Goal: Task Accomplishment & Management: Use online tool/utility

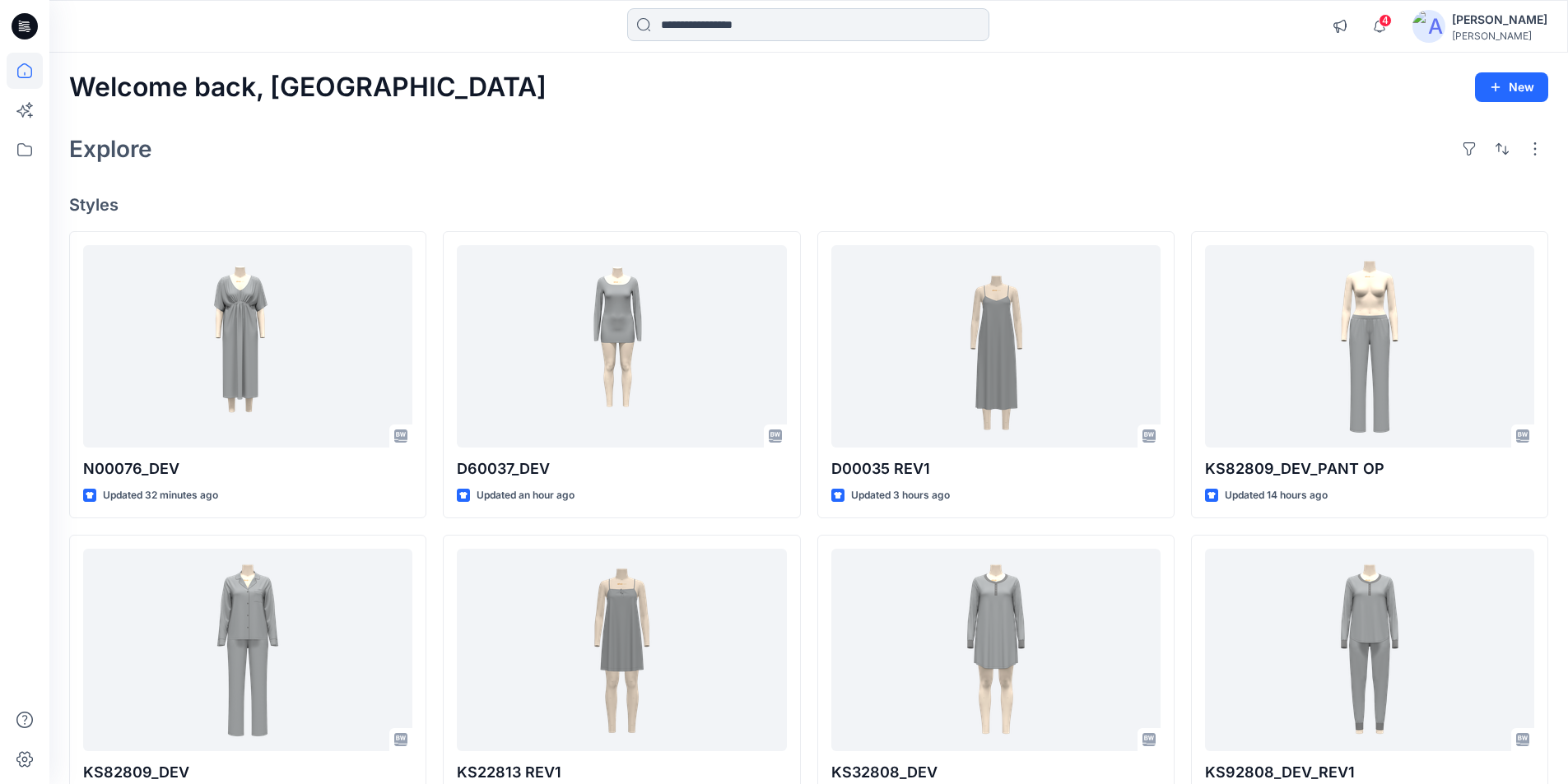
click at [713, 22] on input at bounding box center [808, 25] width 362 height 33
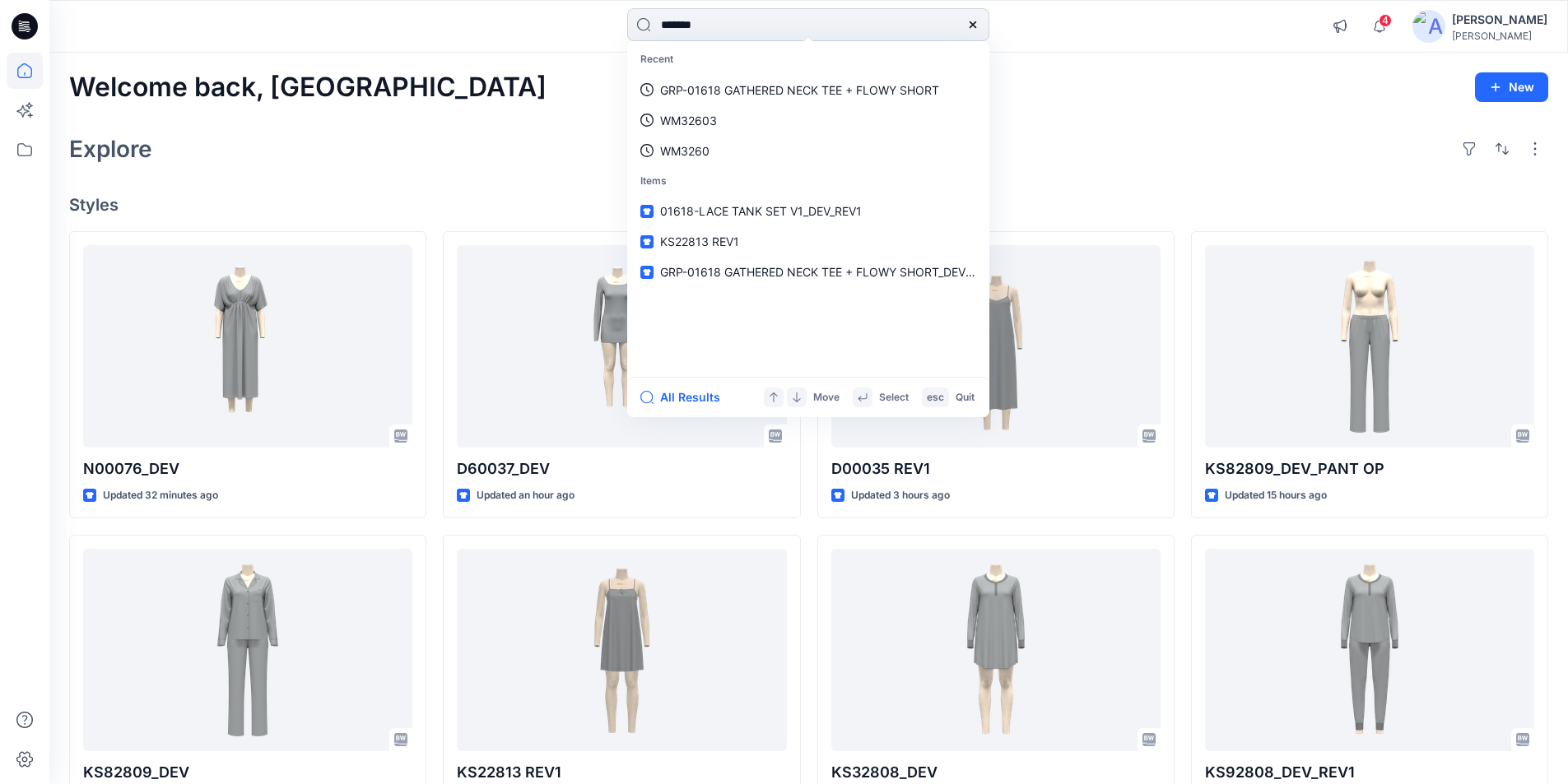
type input "*******"
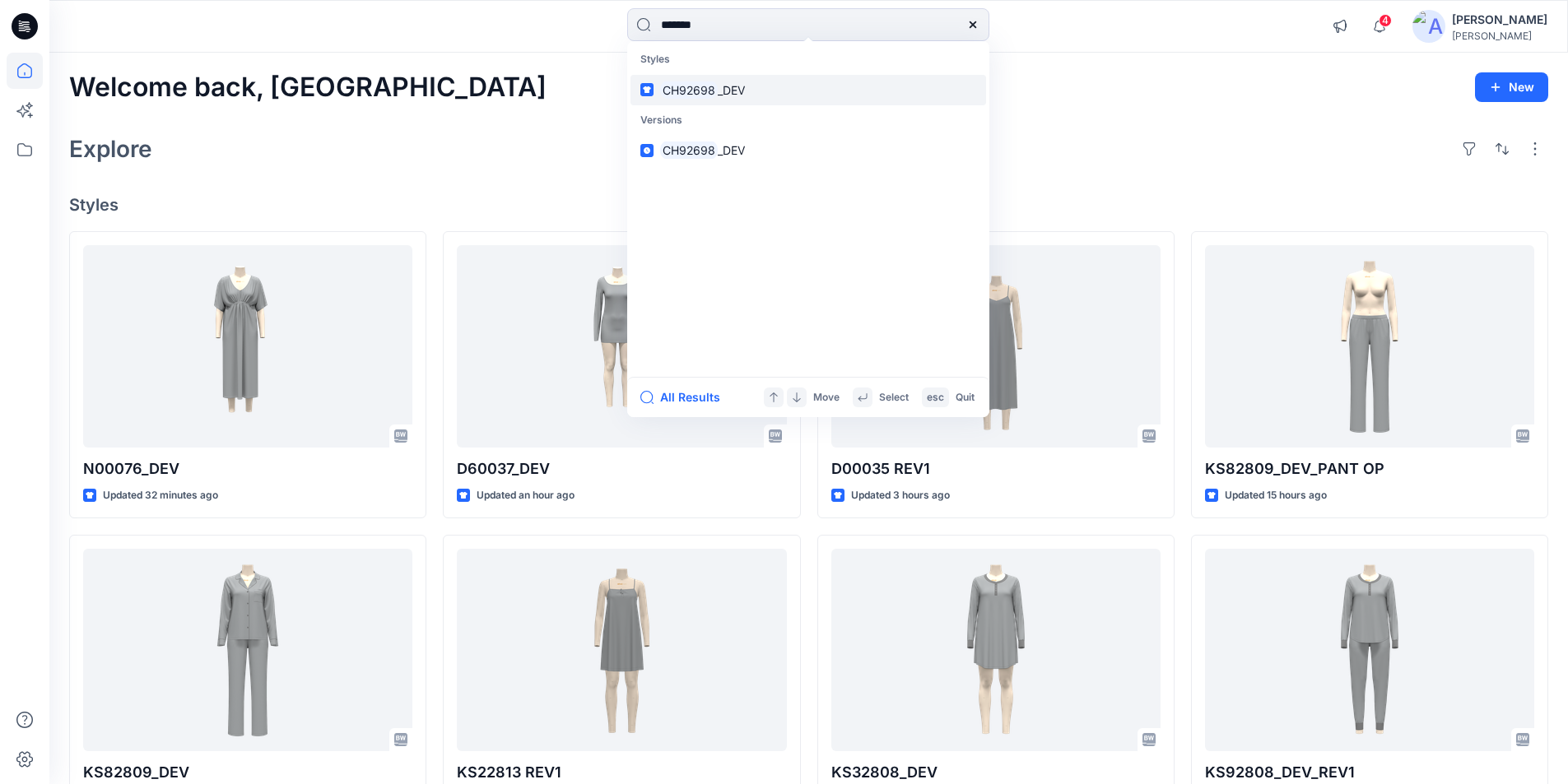
click at [667, 84] on mark "CH92698" at bounding box center [688, 90] width 57 height 19
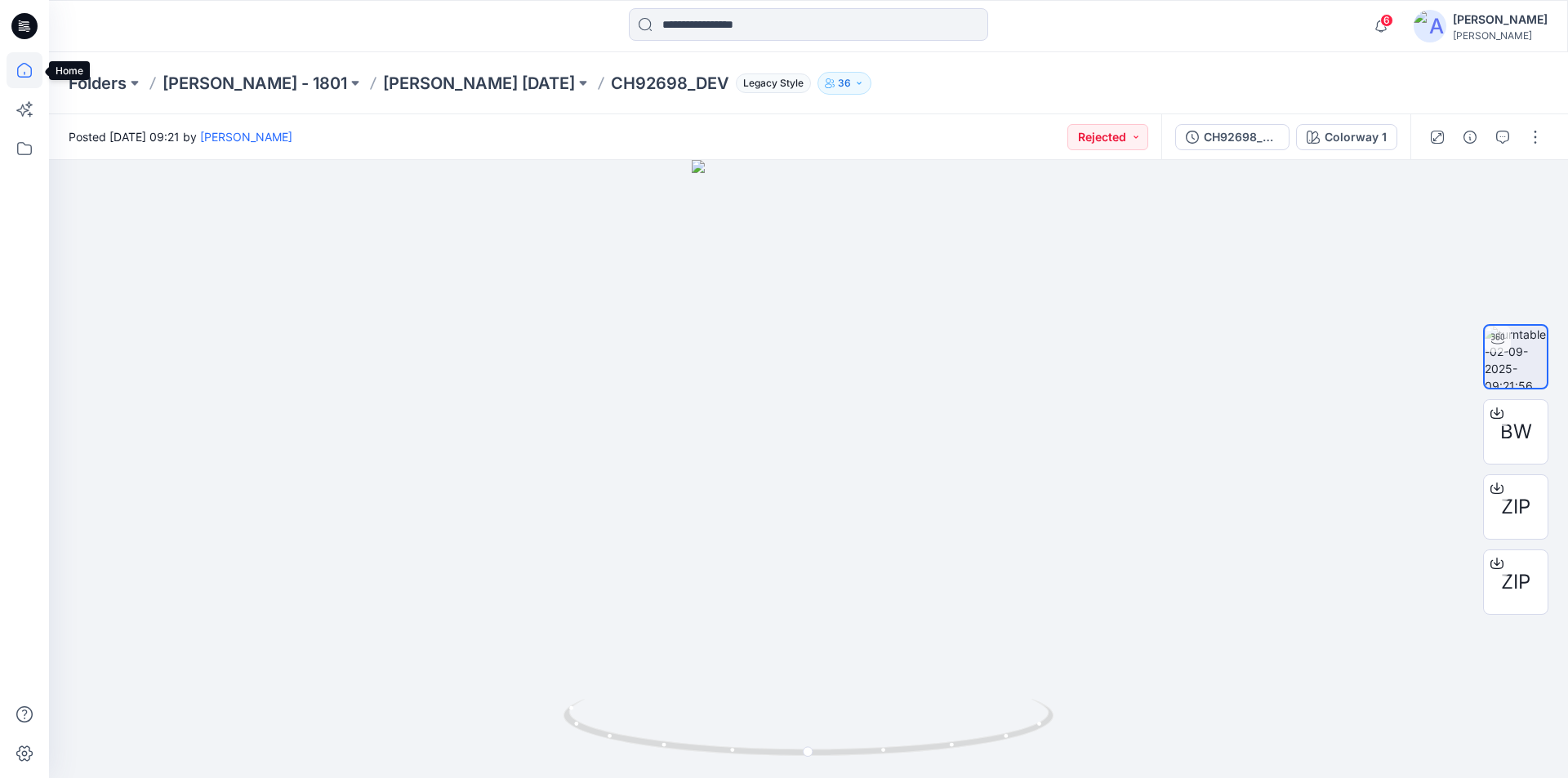
click at [21, 76] on icon at bounding box center [25, 70] width 36 height 36
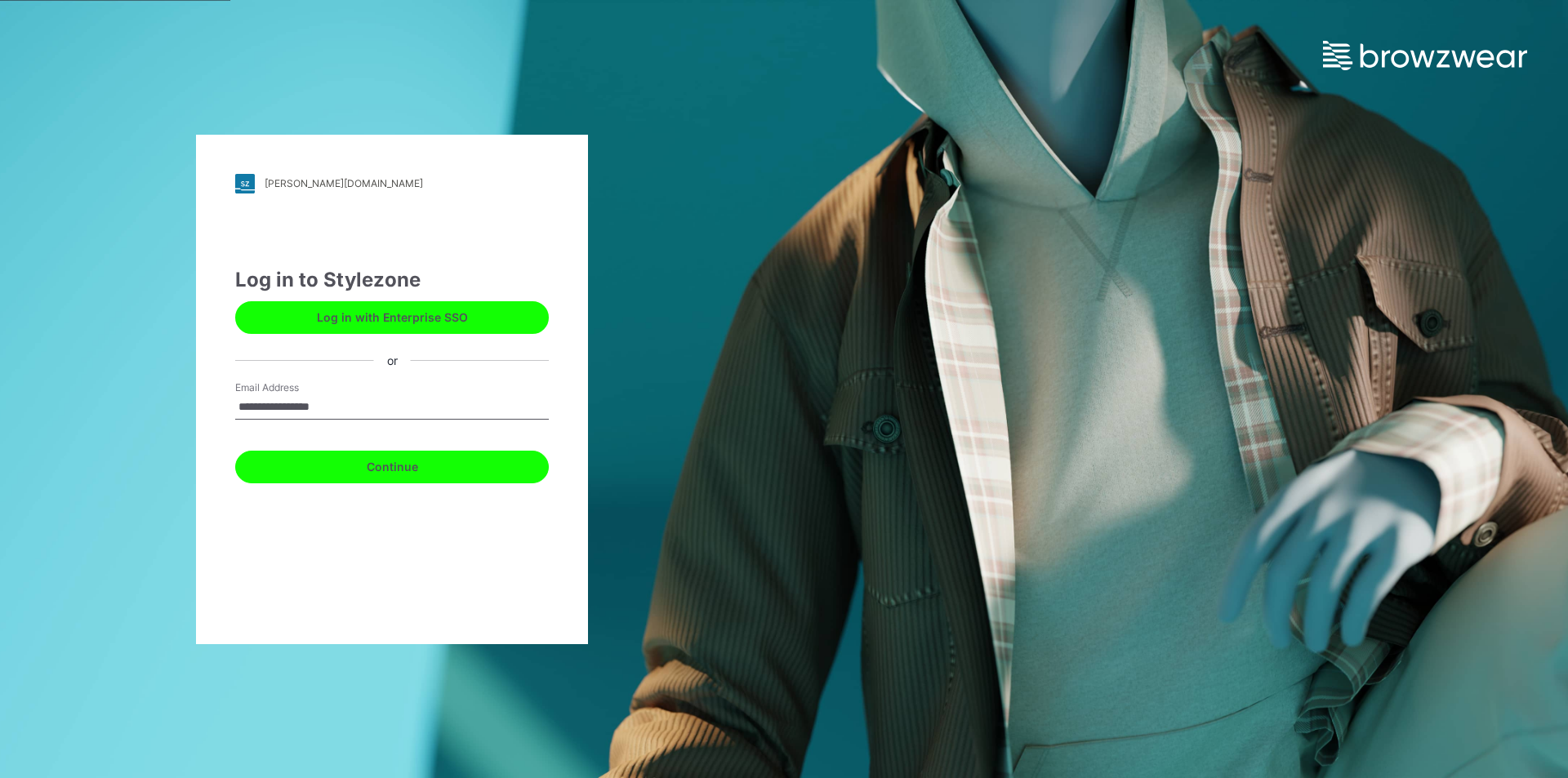
click at [357, 468] on button "Continue" at bounding box center [392, 466] width 313 height 33
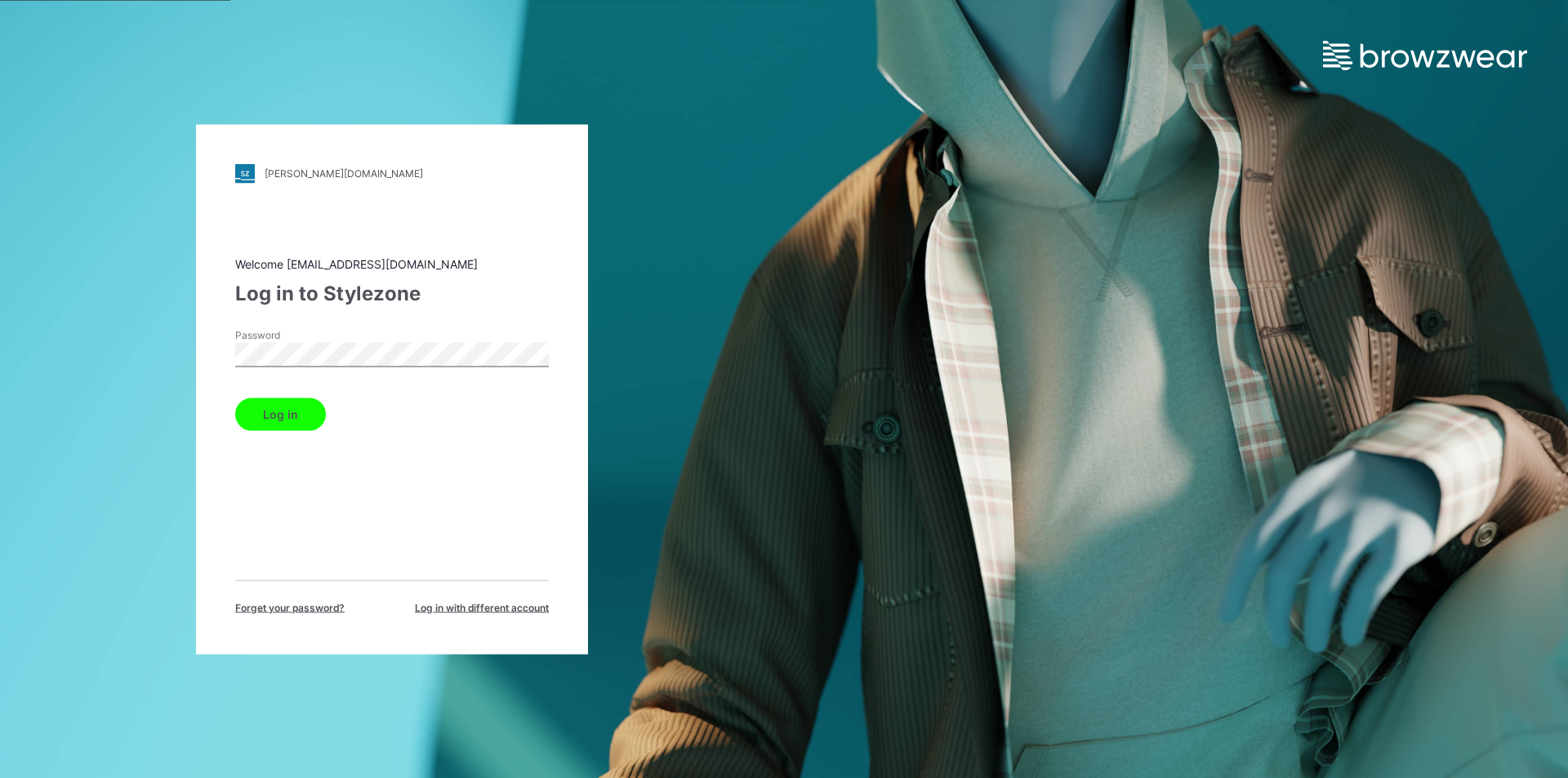
click at [305, 406] on button "Log in" at bounding box center [280, 414] width 91 height 33
click at [291, 422] on button "Log in" at bounding box center [280, 414] width 91 height 33
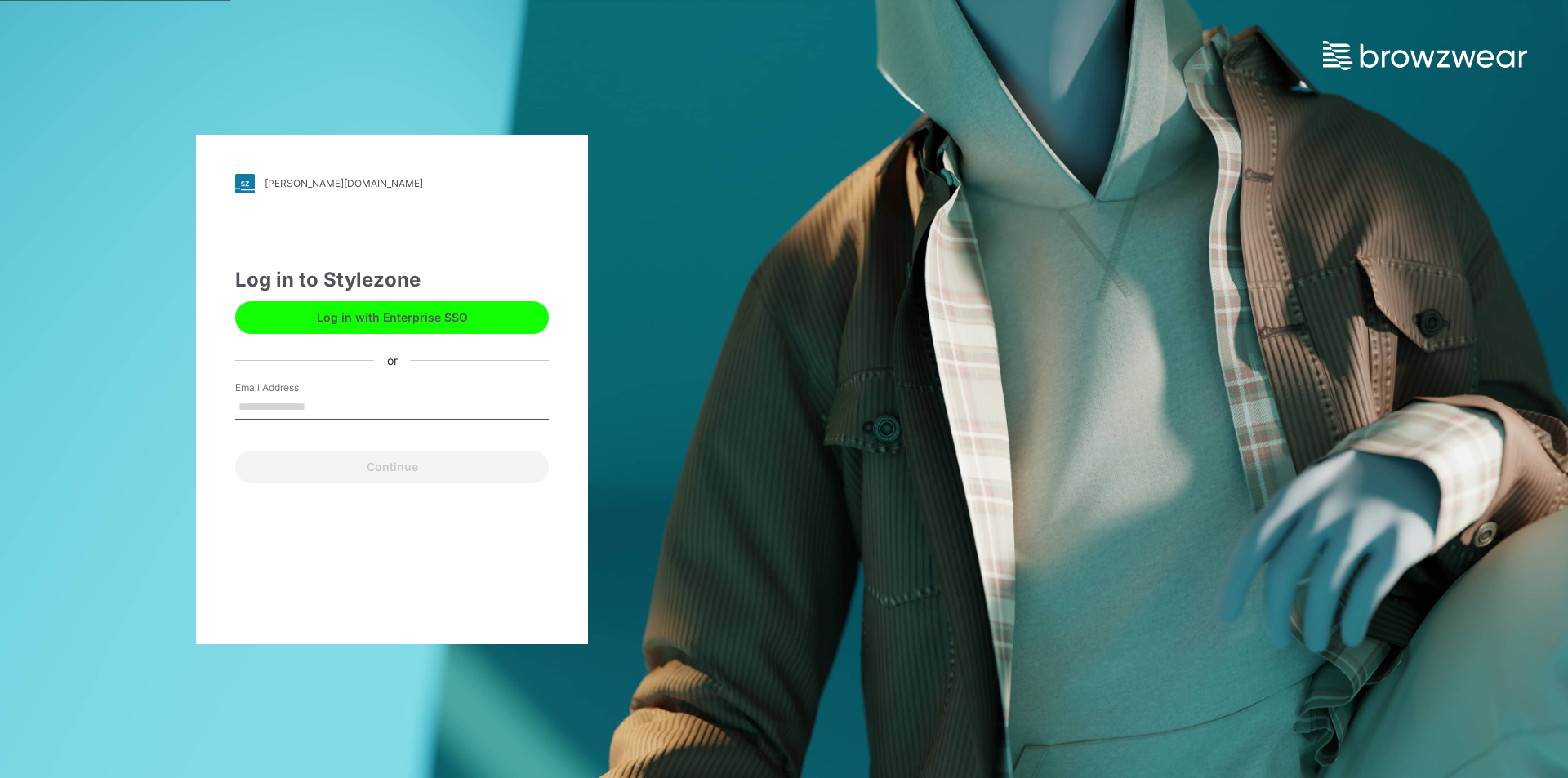
type input "**********"
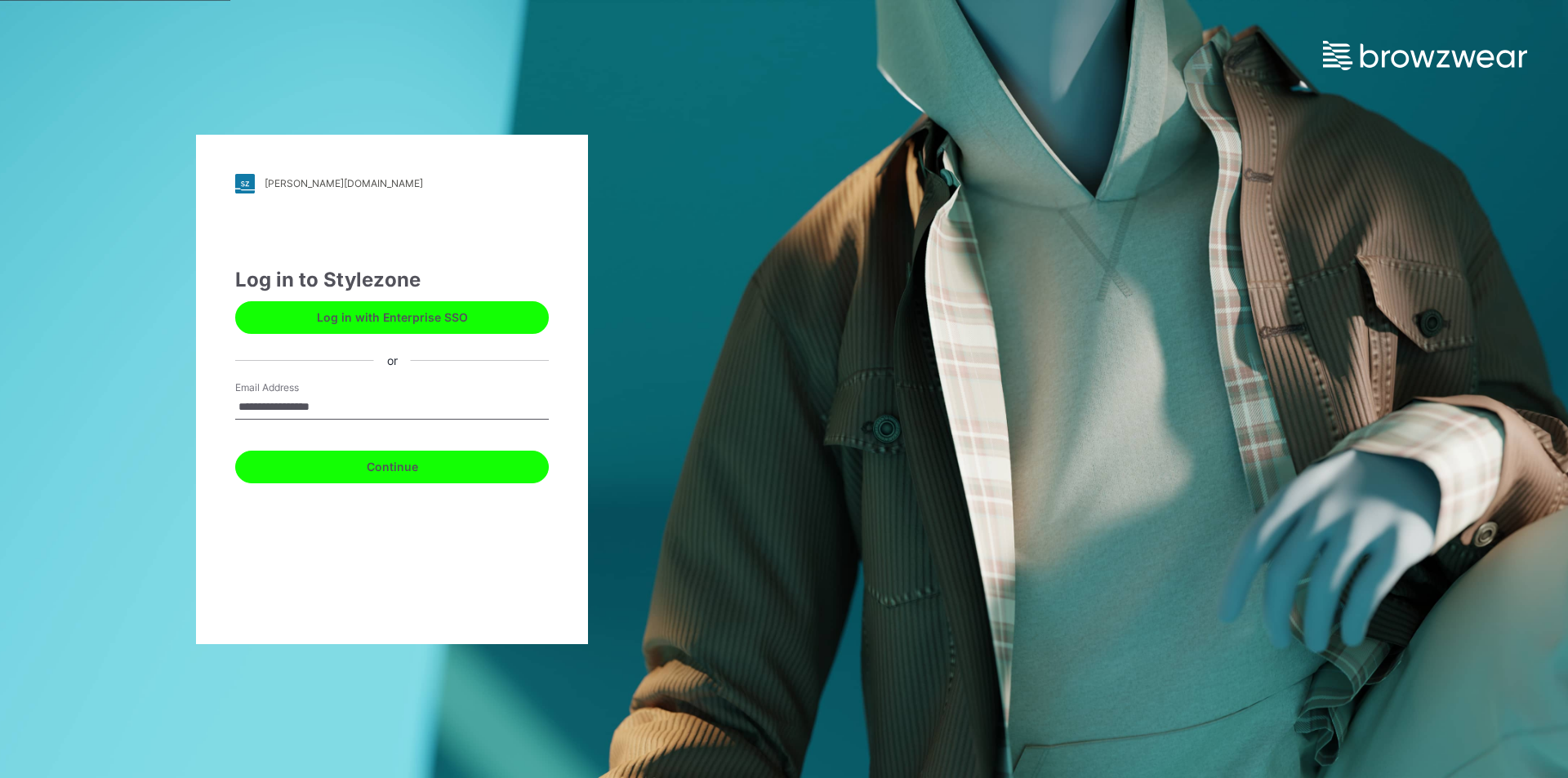
click at [306, 469] on button "Continue" at bounding box center [392, 466] width 313 height 33
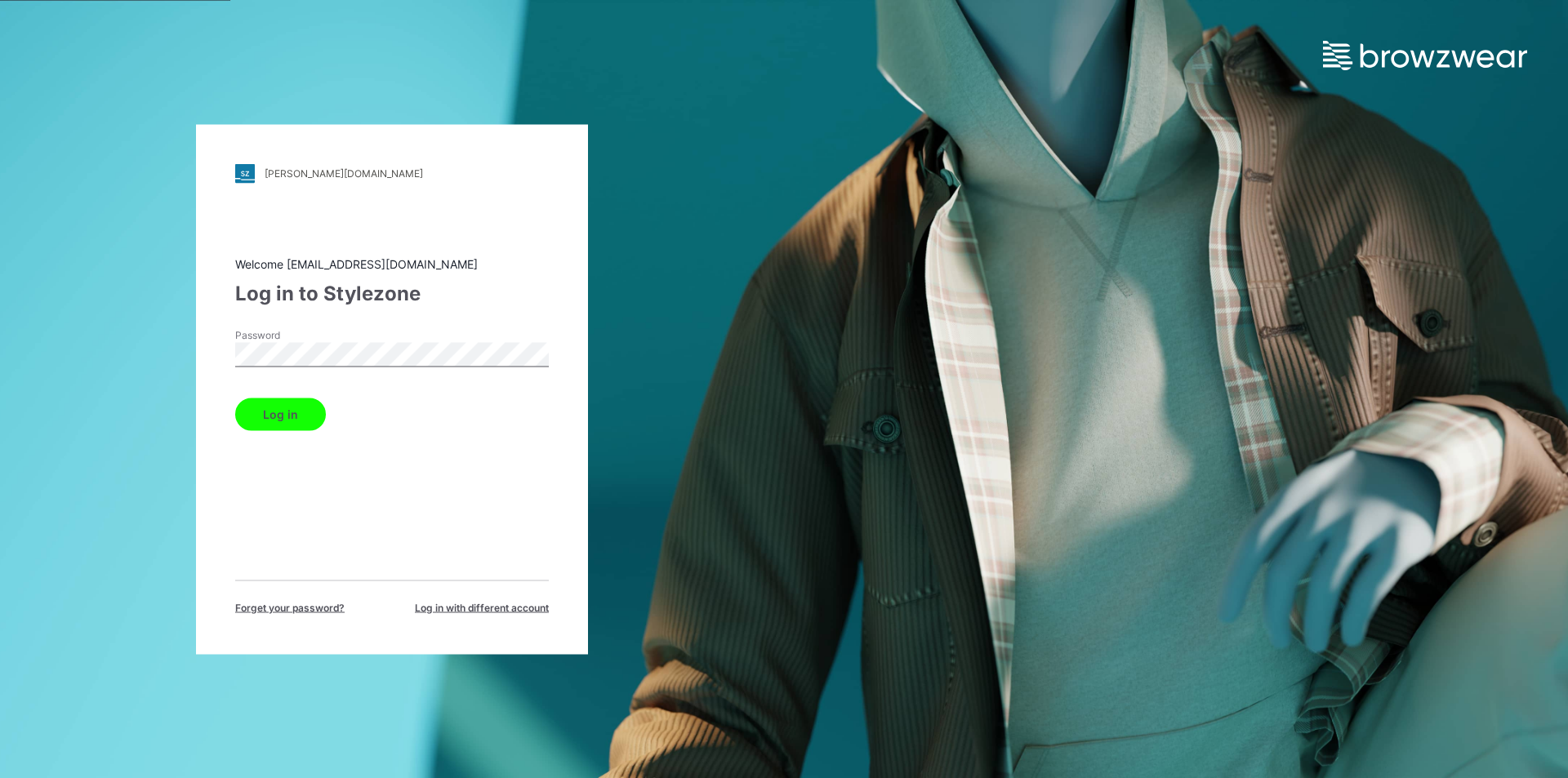
click at [269, 408] on button "Log in" at bounding box center [280, 414] width 91 height 33
click at [281, 413] on button "Log in" at bounding box center [280, 414] width 91 height 33
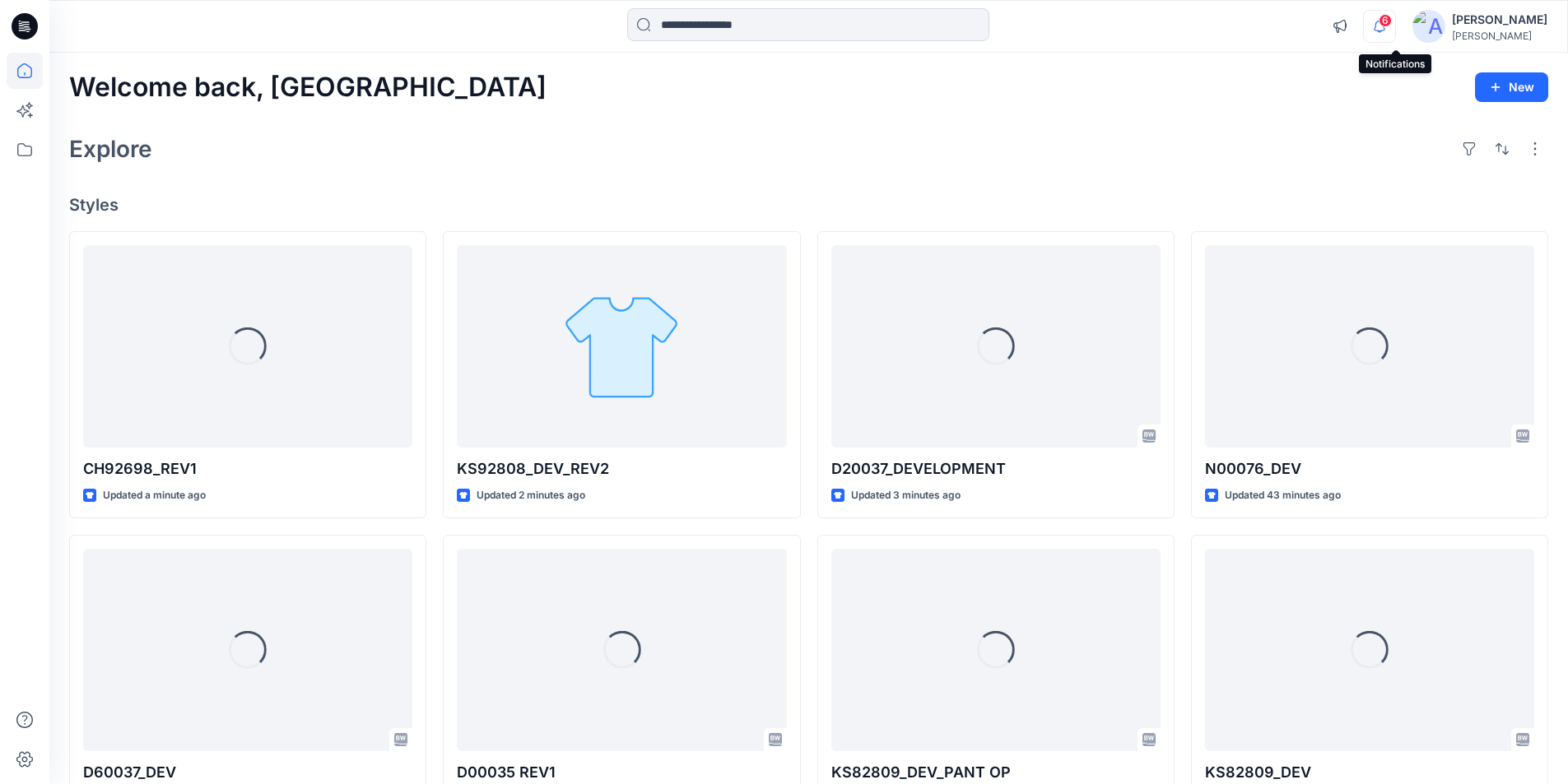
click at [1391, 21] on icon "button" at bounding box center [1379, 26] width 32 height 33
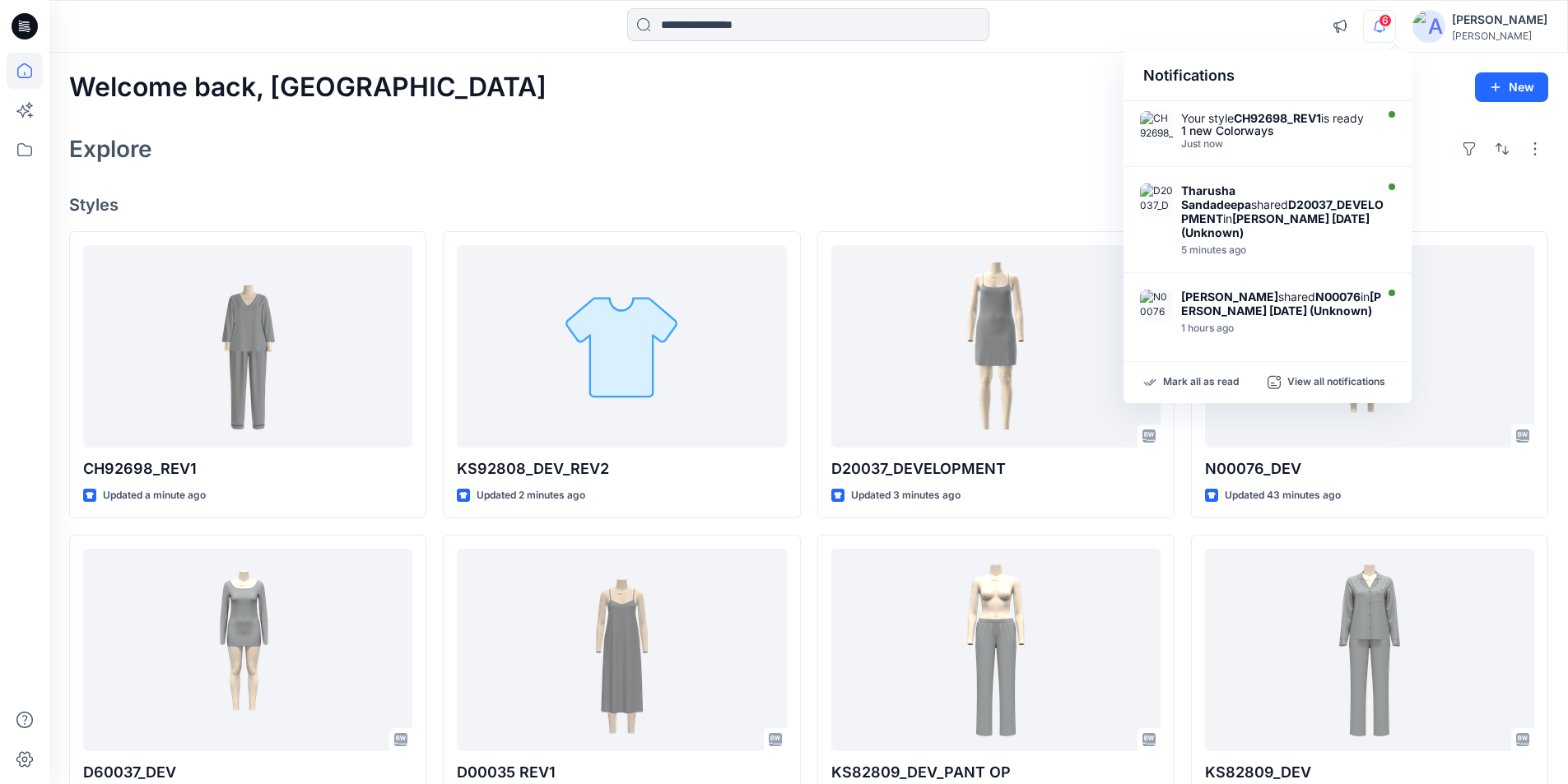
click at [416, 166] on div "Explore" at bounding box center [808, 148] width 1478 height 39
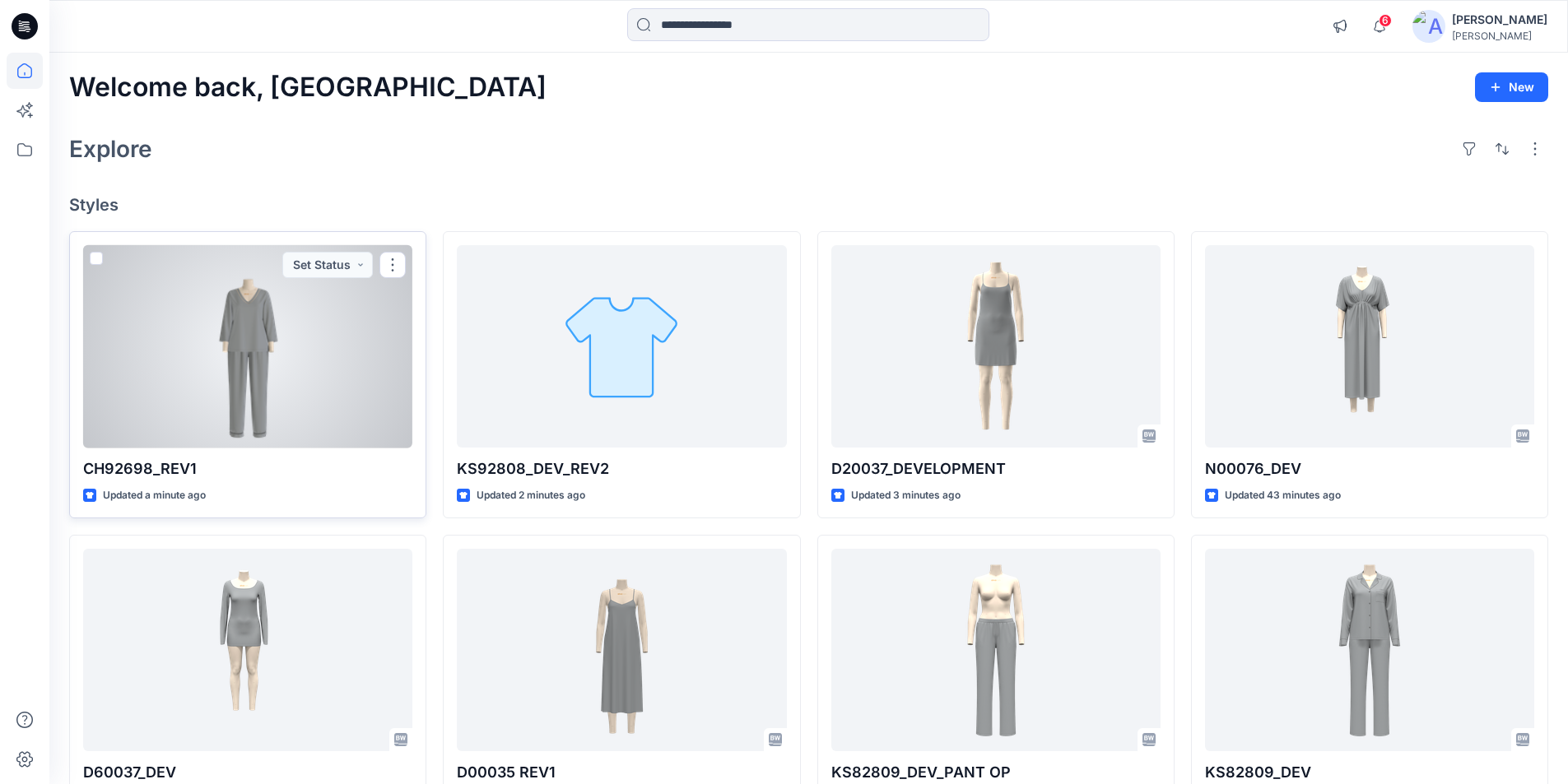
click at [289, 324] on div at bounding box center [248, 346] width 329 height 203
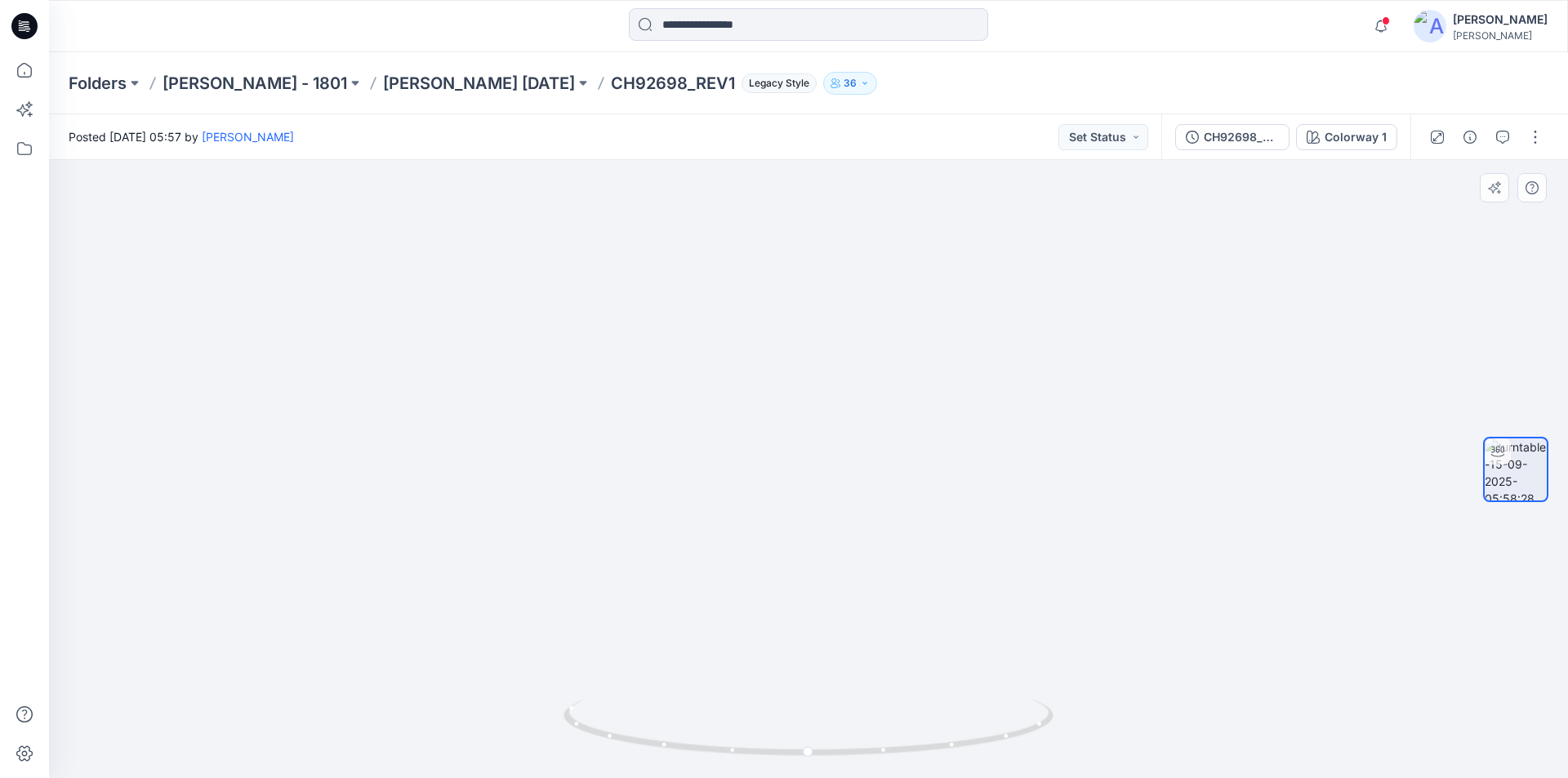
drag, startPoint x: 858, startPoint y: 286, endPoint x: 862, endPoint y: 416, distance: 130.1
click at [1536, 144] on button "button" at bounding box center [1535, 137] width 26 height 26
click at [1466, 172] on button "Edit" at bounding box center [1466, 175] width 150 height 30
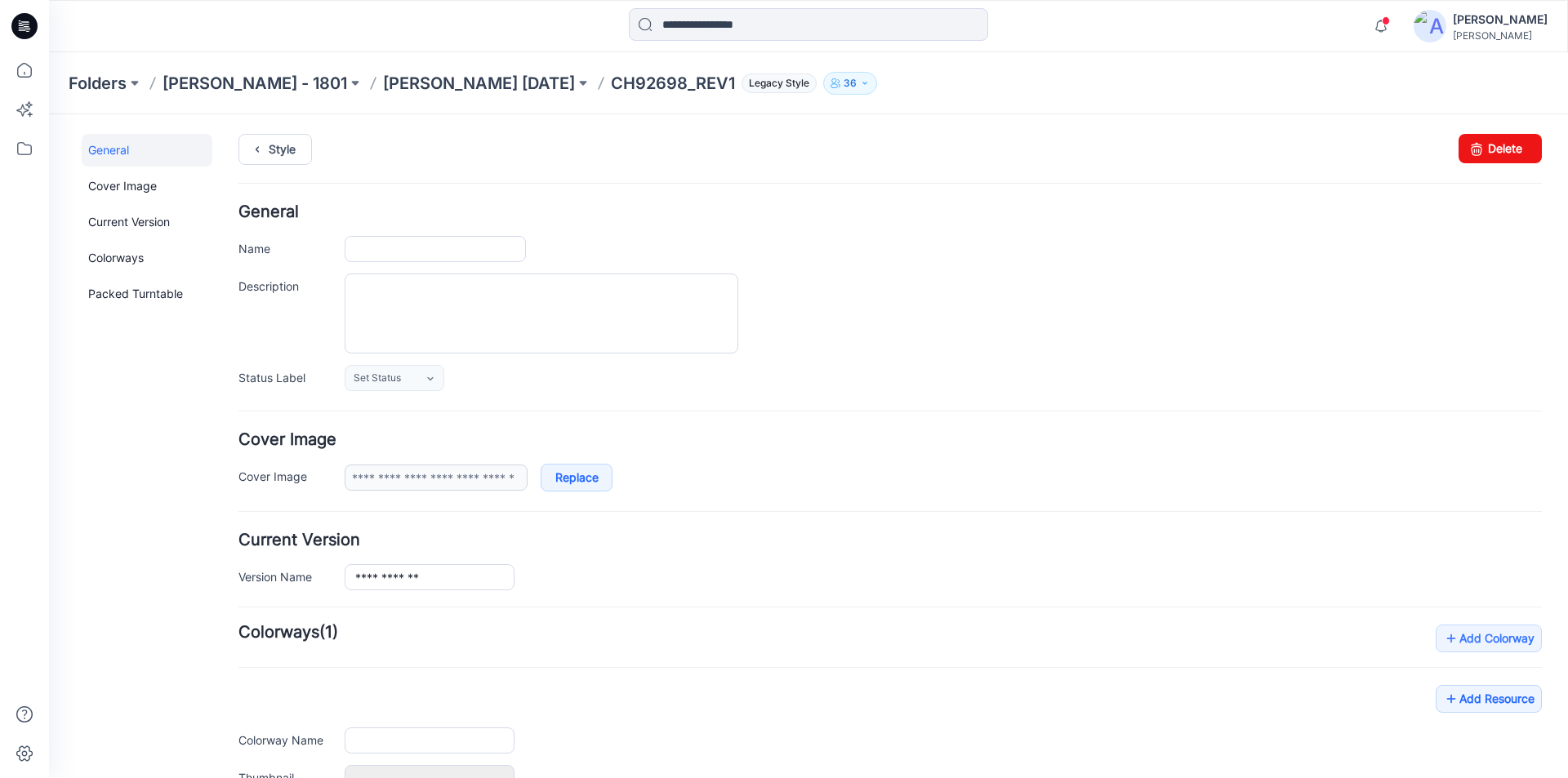
type input "**********"
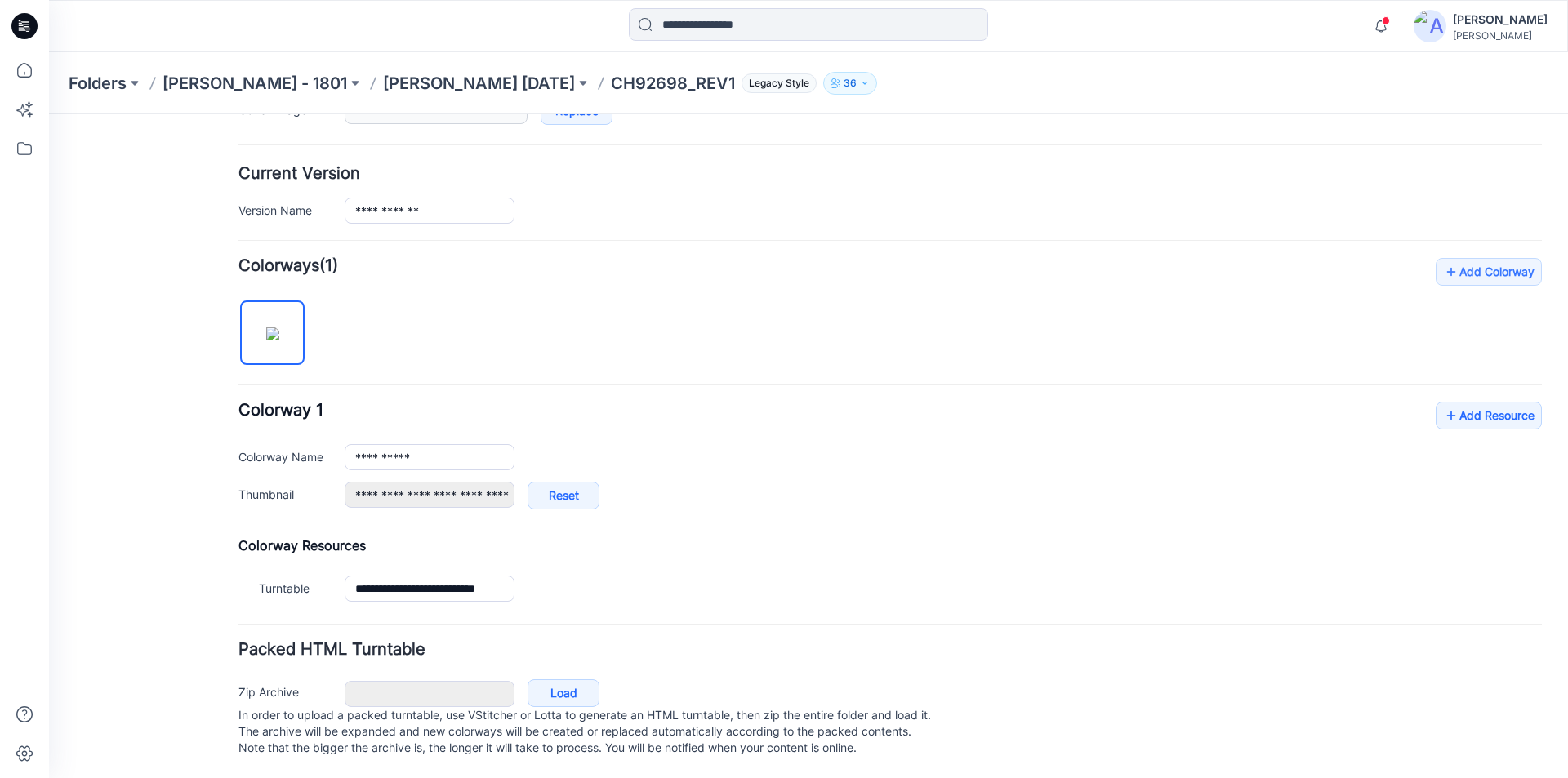
scroll to position [383, 0]
click at [1450, 401] on link "Add Resource" at bounding box center [1488, 415] width 106 height 28
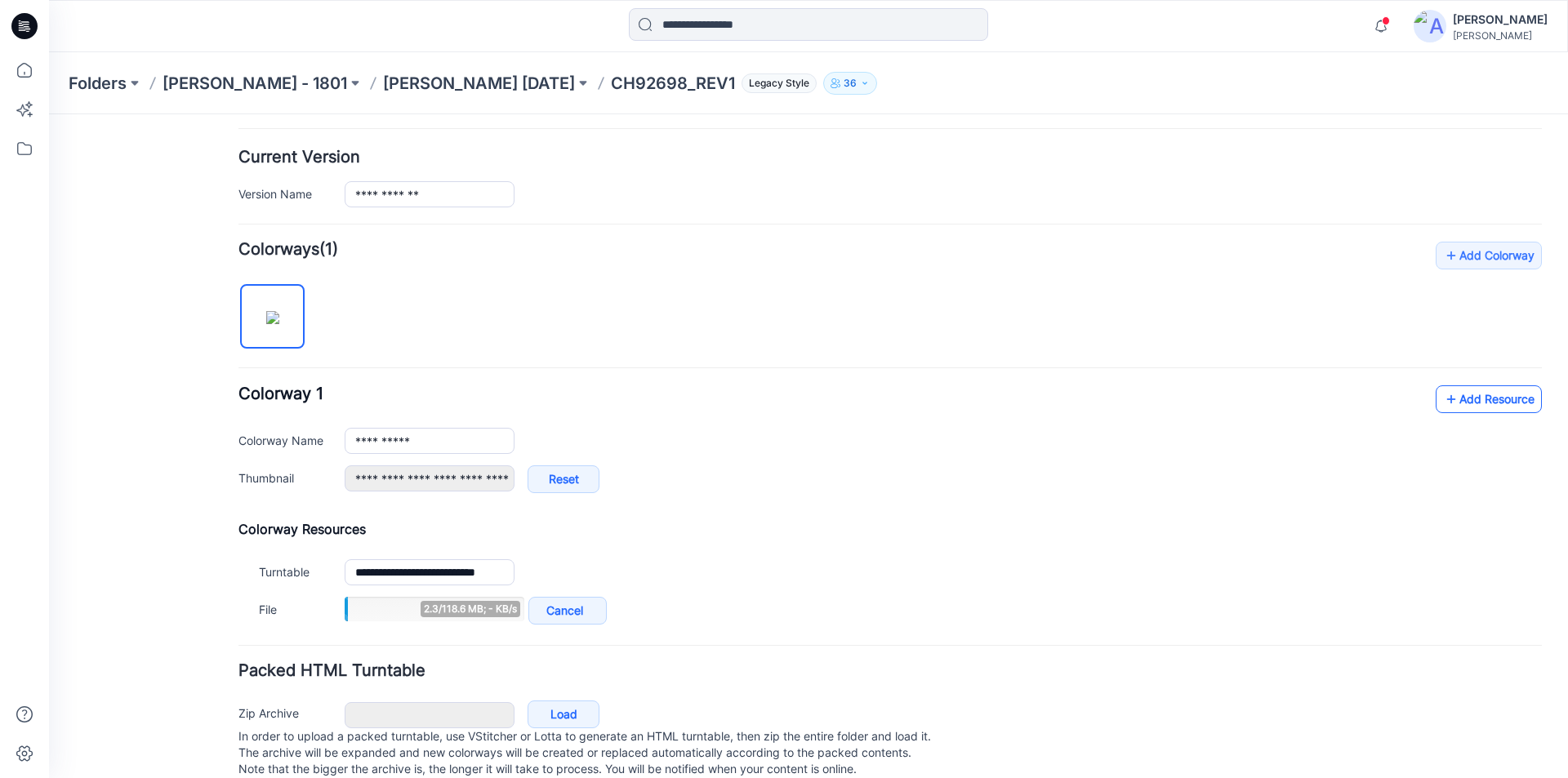
click at [1466, 398] on link "Add Resource" at bounding box center [1488, 399] width 106 height 28
click at [1489, 400] on link "Add Resource" at bounding box center [1488, 399] width 106 height 28
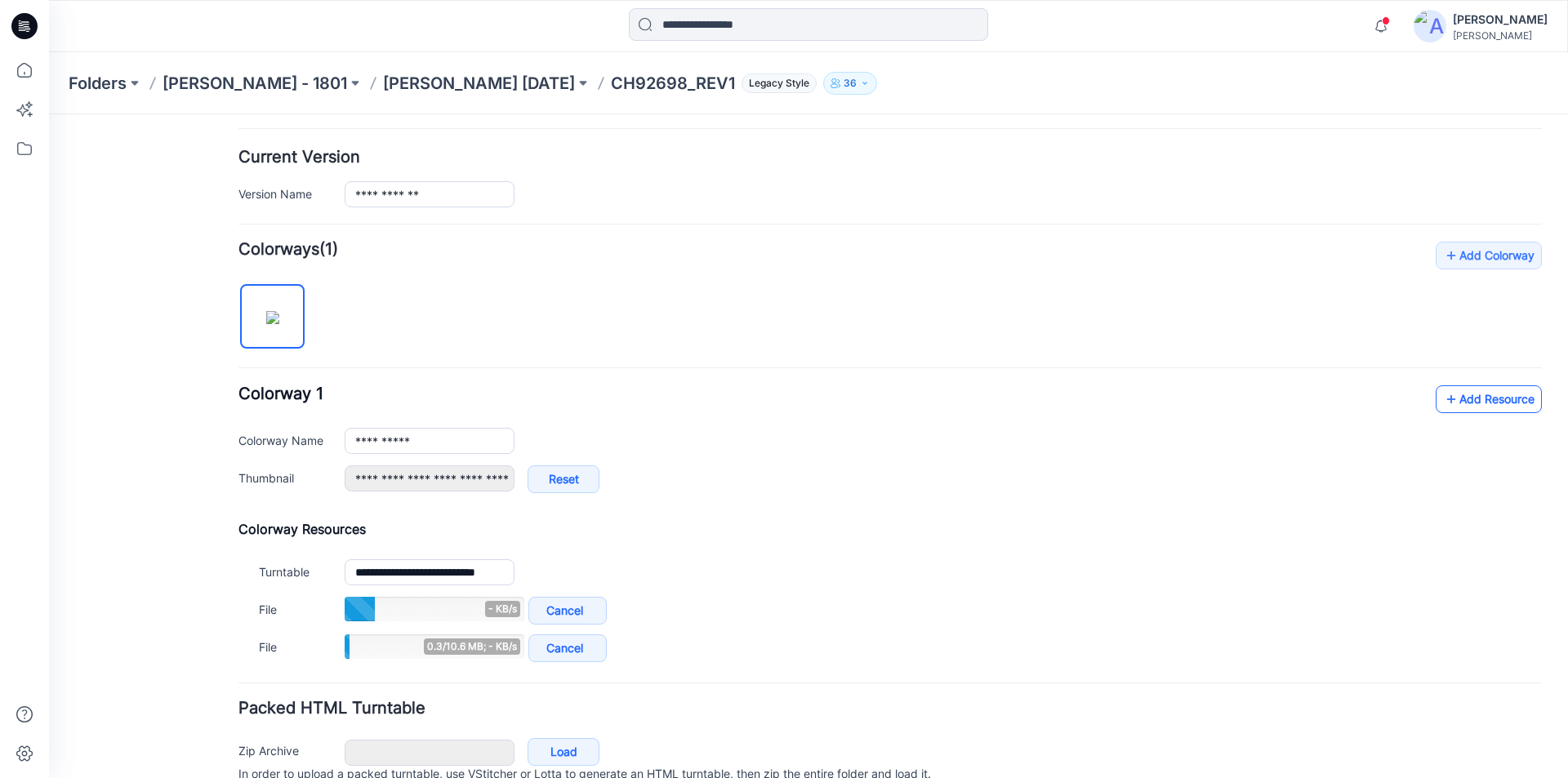
click at [1465, 396] on link "Add Resource" at bounding box center [1488, 399] width 106 height 28
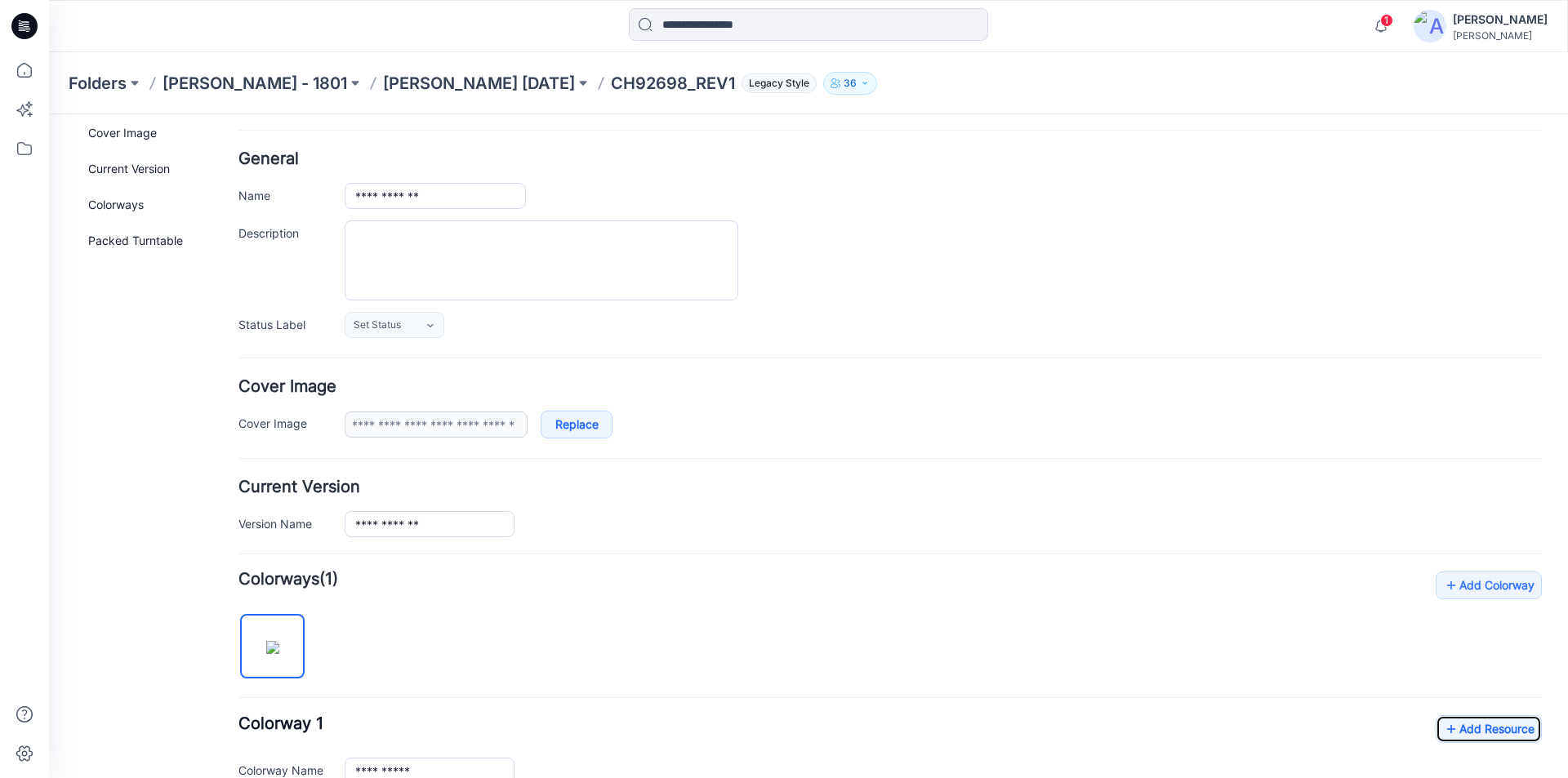
scroll to position [0, 0]
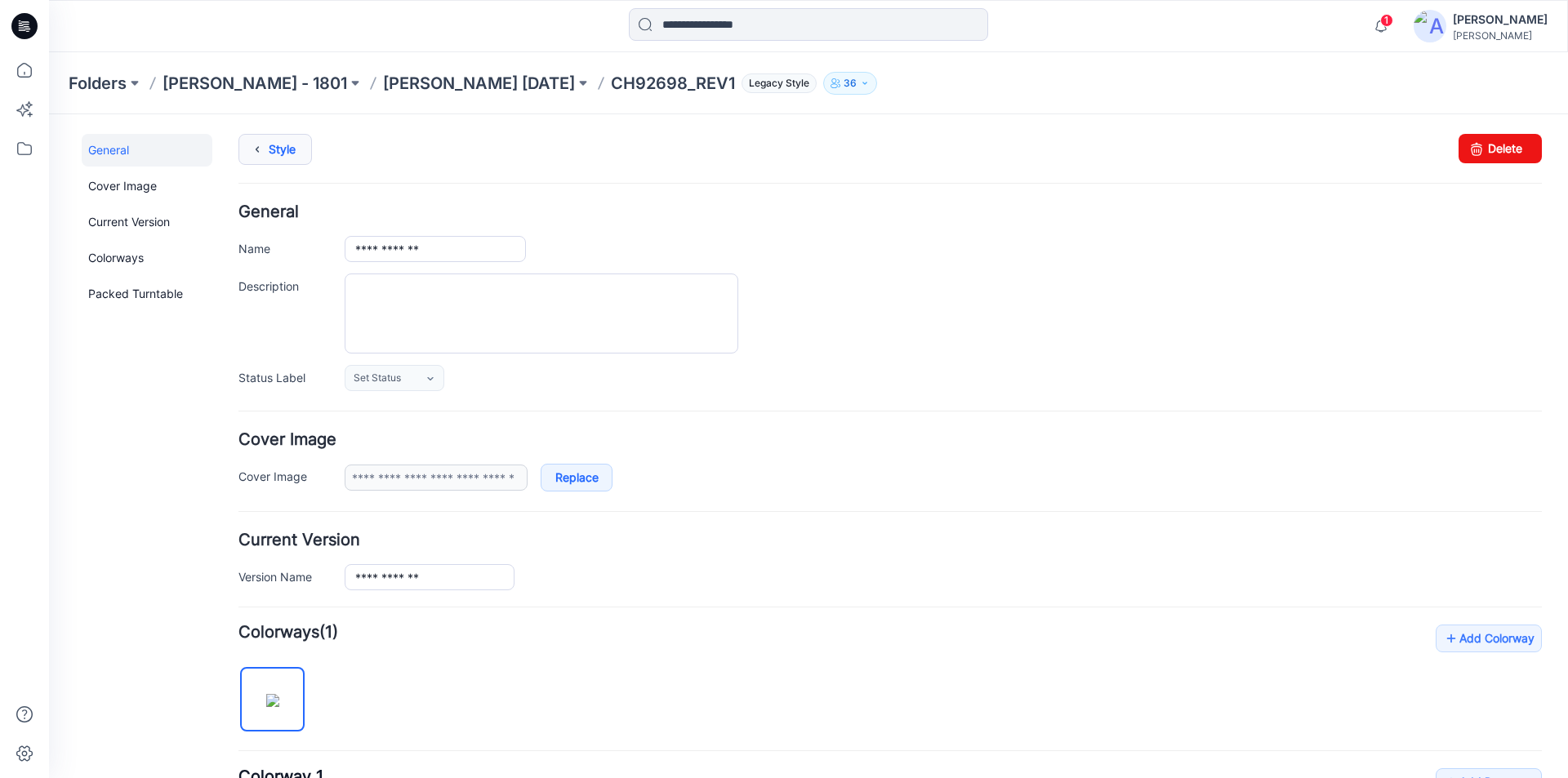
click at [279, 152] on link "Style" at bounding box center [275, 149] width 74 height 31
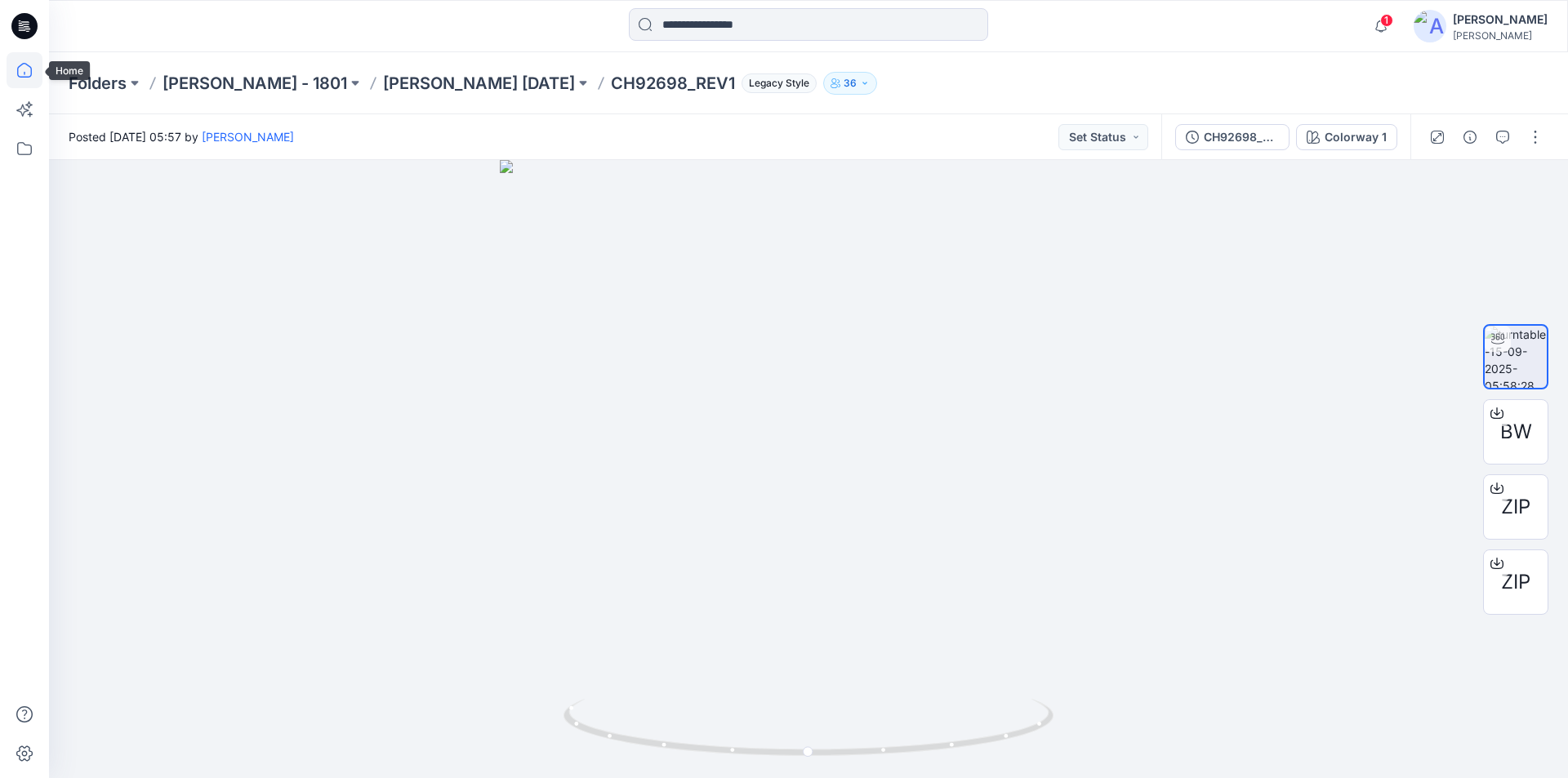
click at [13, 71] on icon at bounding box center [25, 70] width 36 height 36
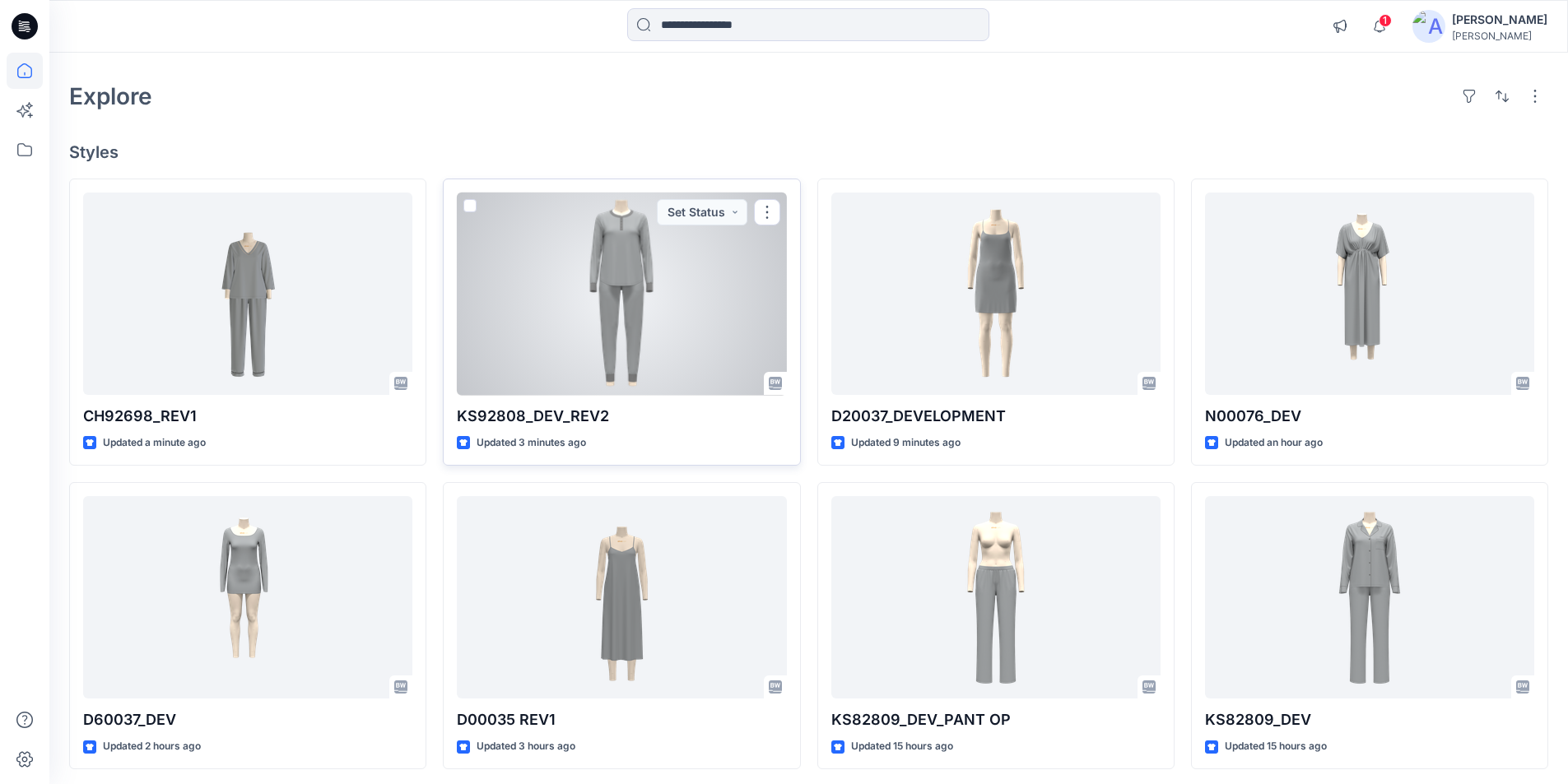
scroll to position [82, 0]
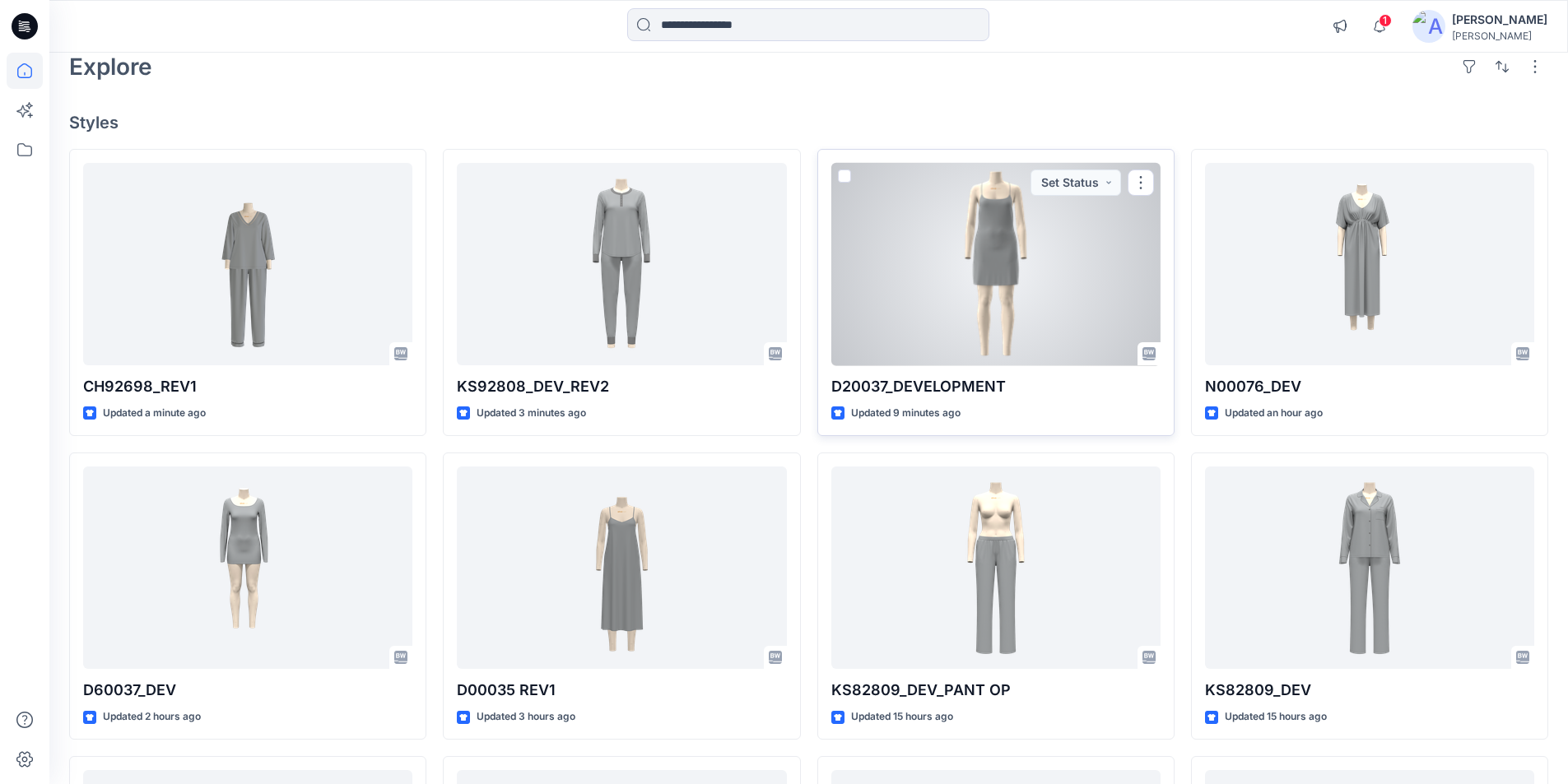
click at [1011, 288] on div at bounding box center [996, 264] width 329 height 203
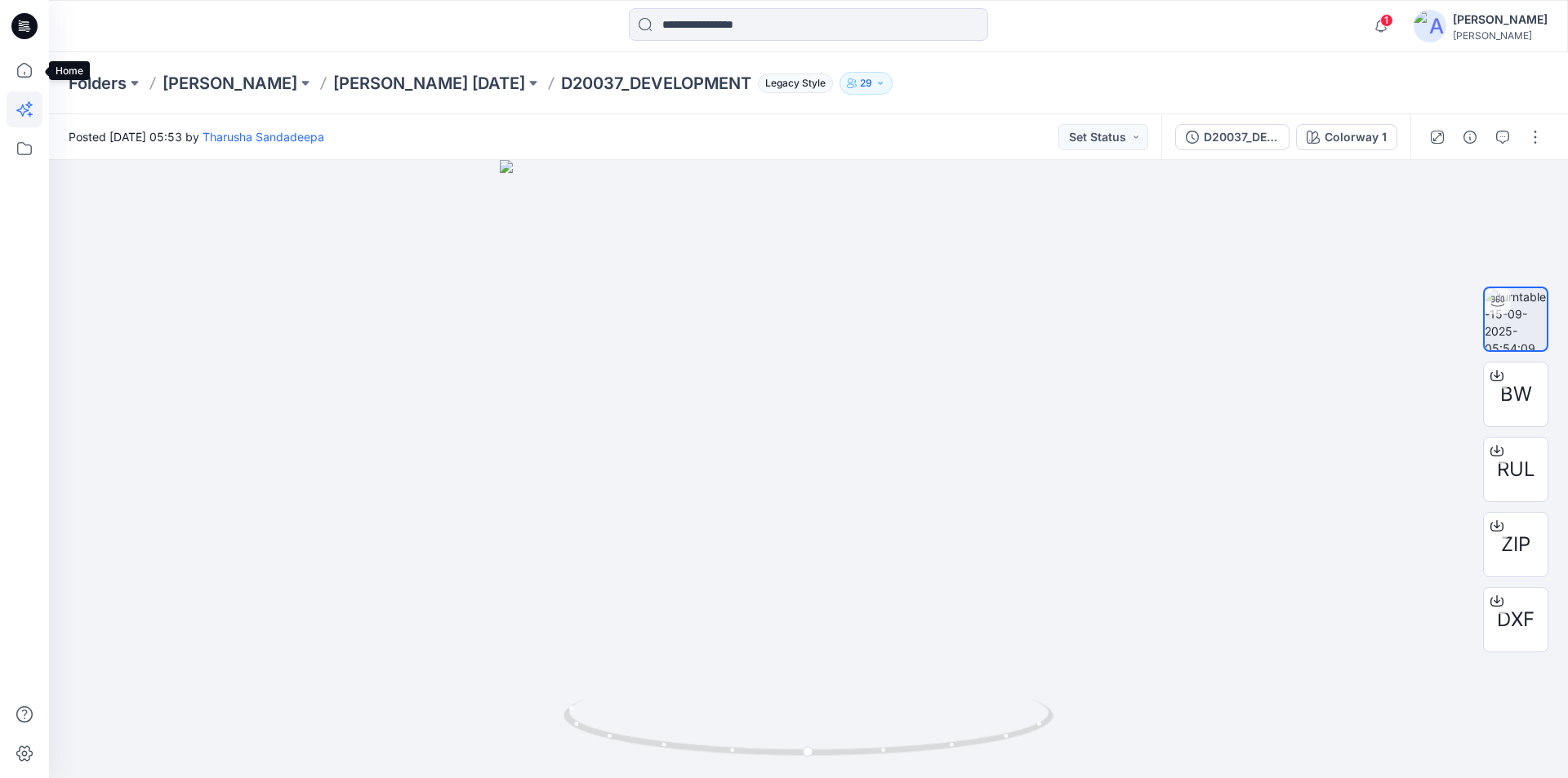
drag, startPoint x: 17, startPoint y: 67, endPoint x: 35, endPoint y: 92, distance: 30.8
click at [17, 67] on icon at bounding box center [25, 70] width 36 height 36
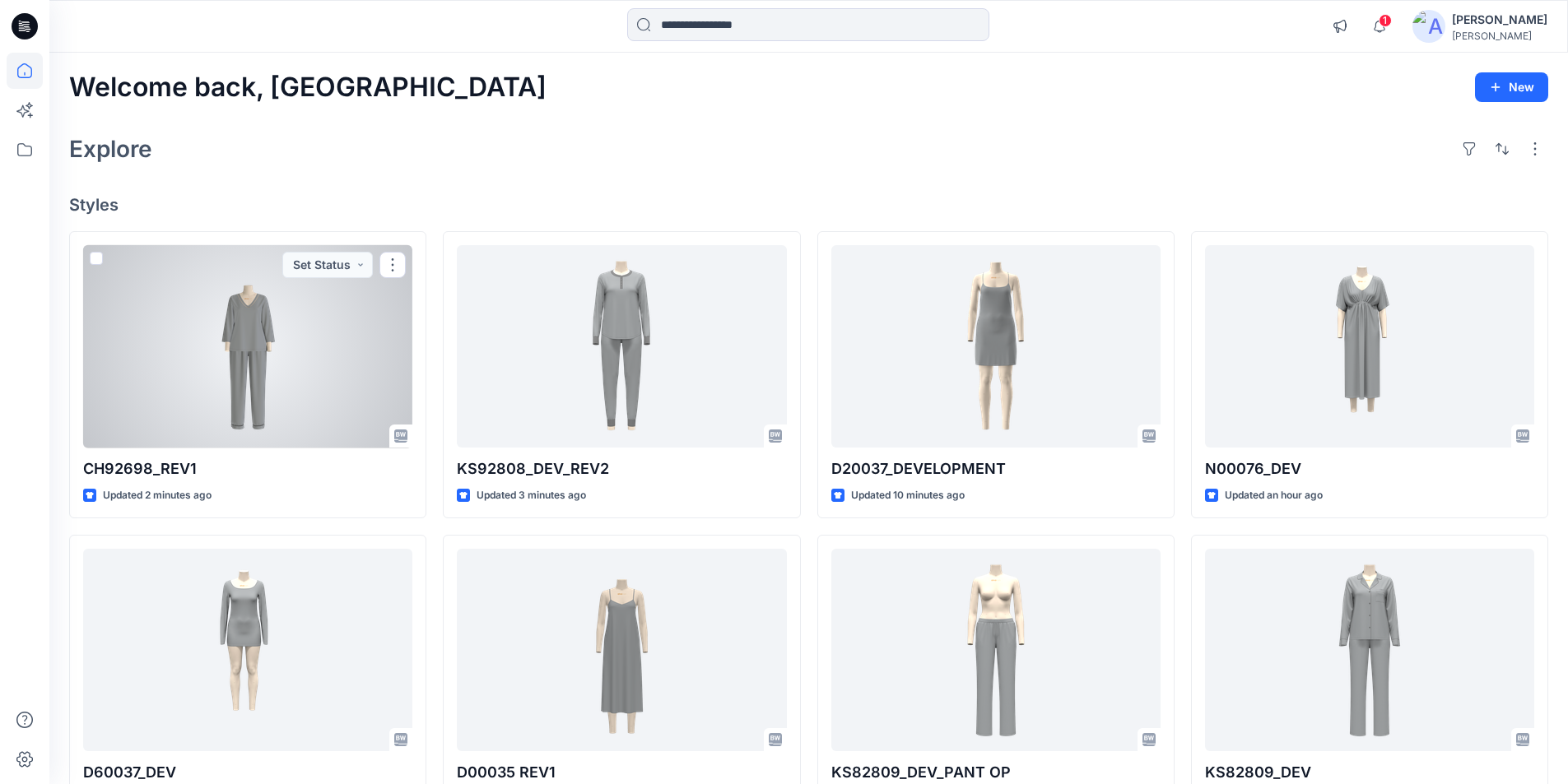
click at [213, 354] on div at bounding box center [248, 346] width 329 height 203
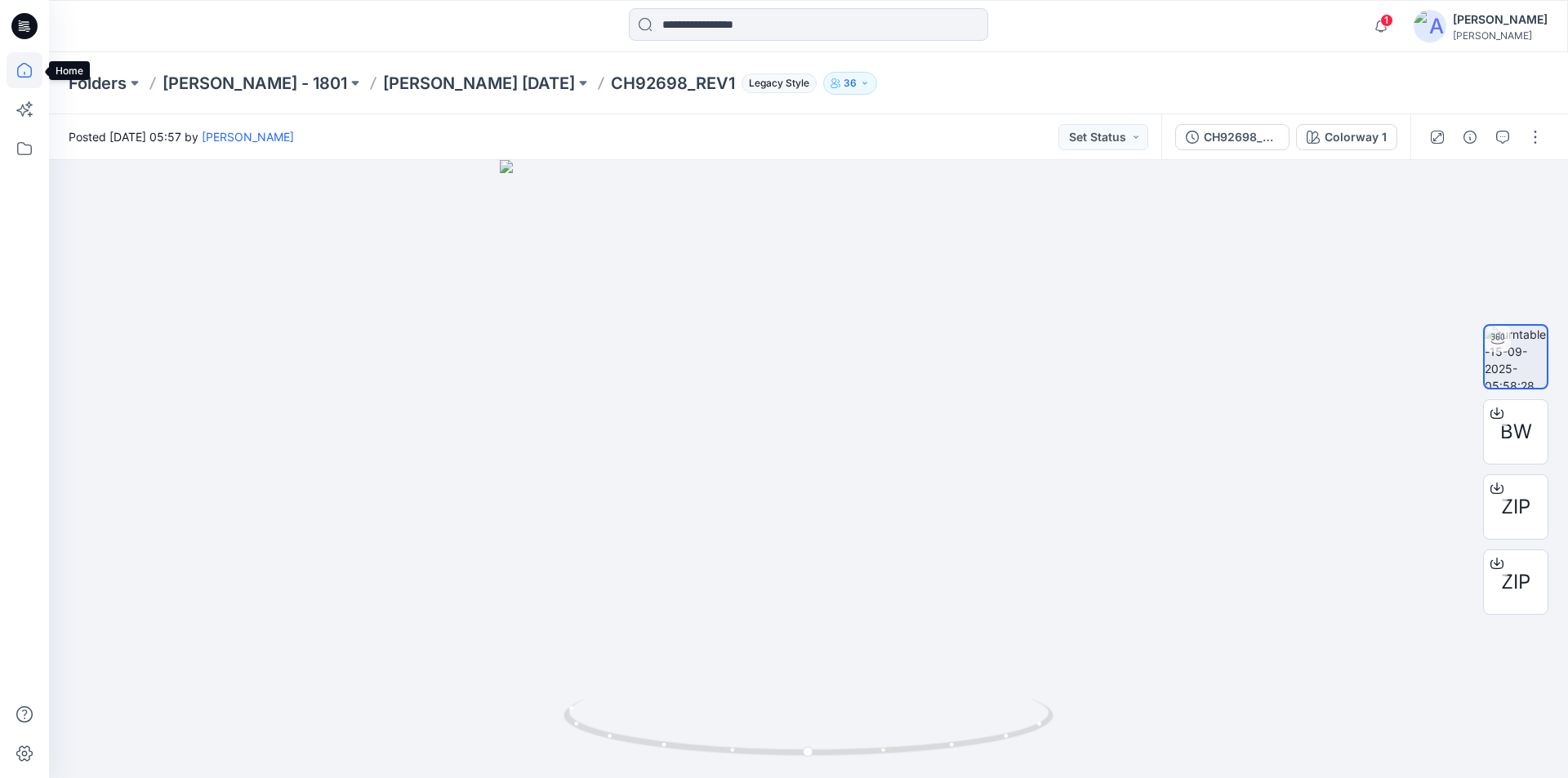
click at [25, 71] on icon at bounding box center [25, 70] width 36 height 36
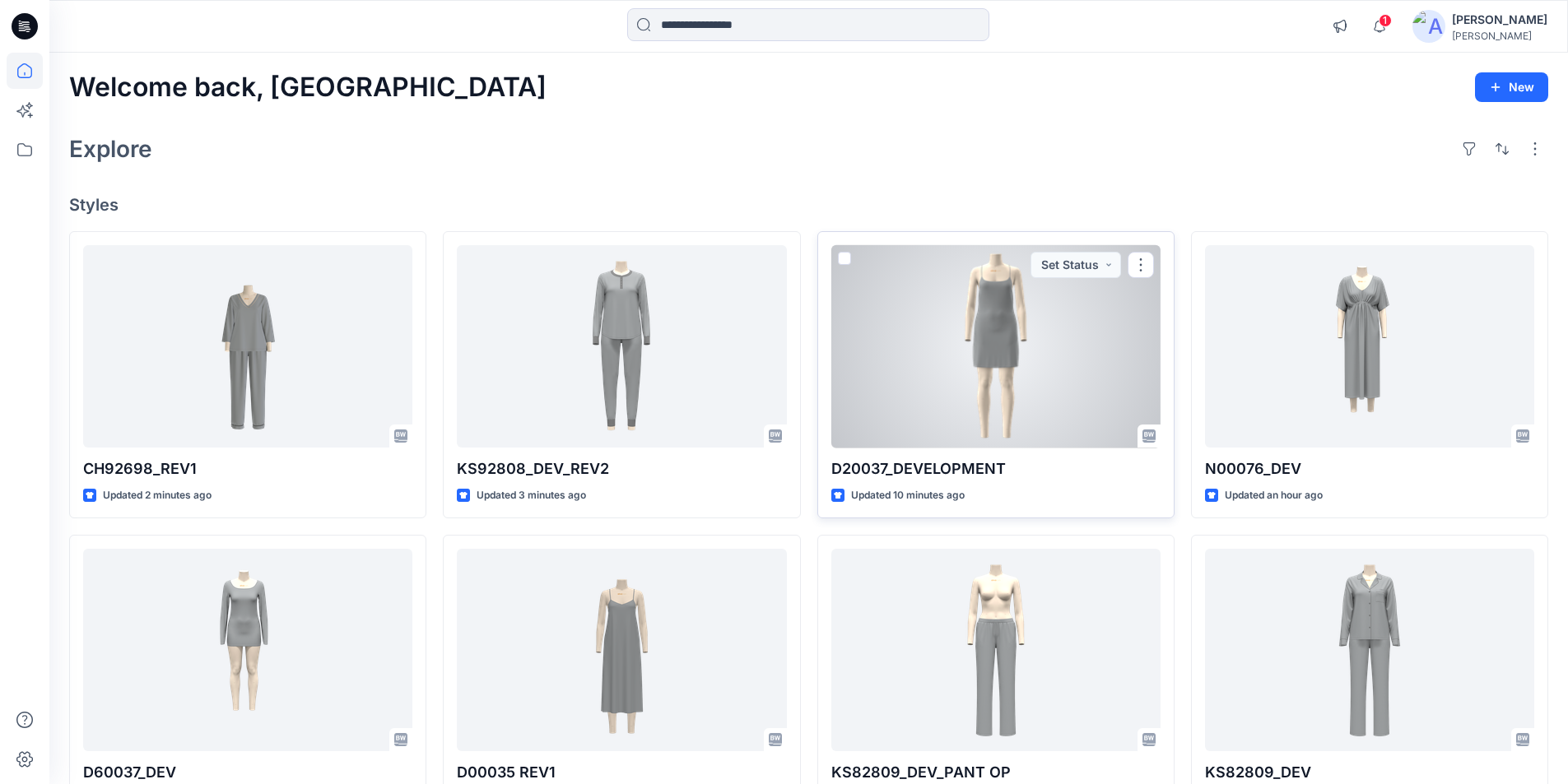
click at [988, 399] on div at bounding box center [996, 346] width 329 height 203
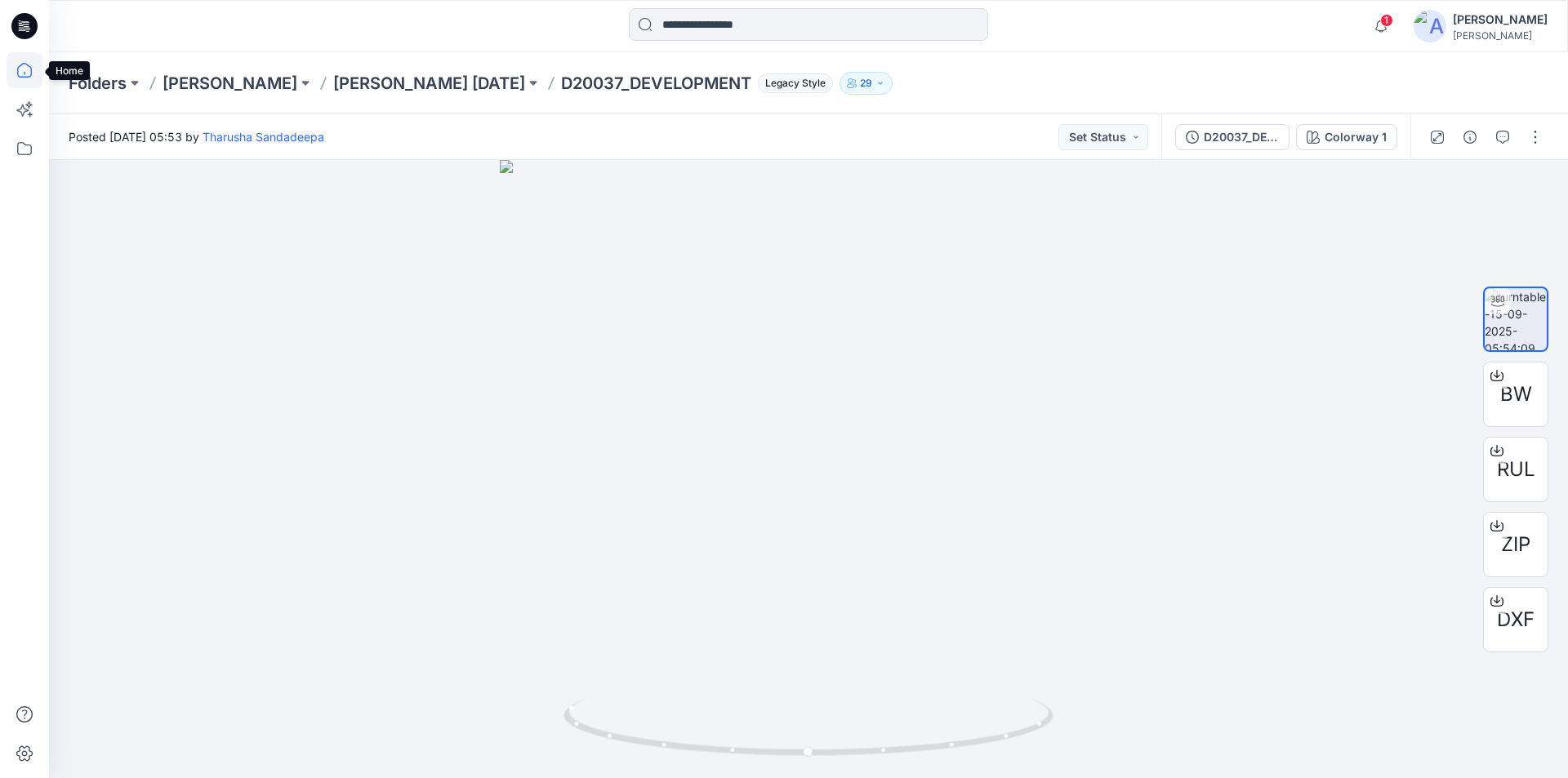
click at [29, 70] on icon at bounding box center [25, 70] width 36 height 36
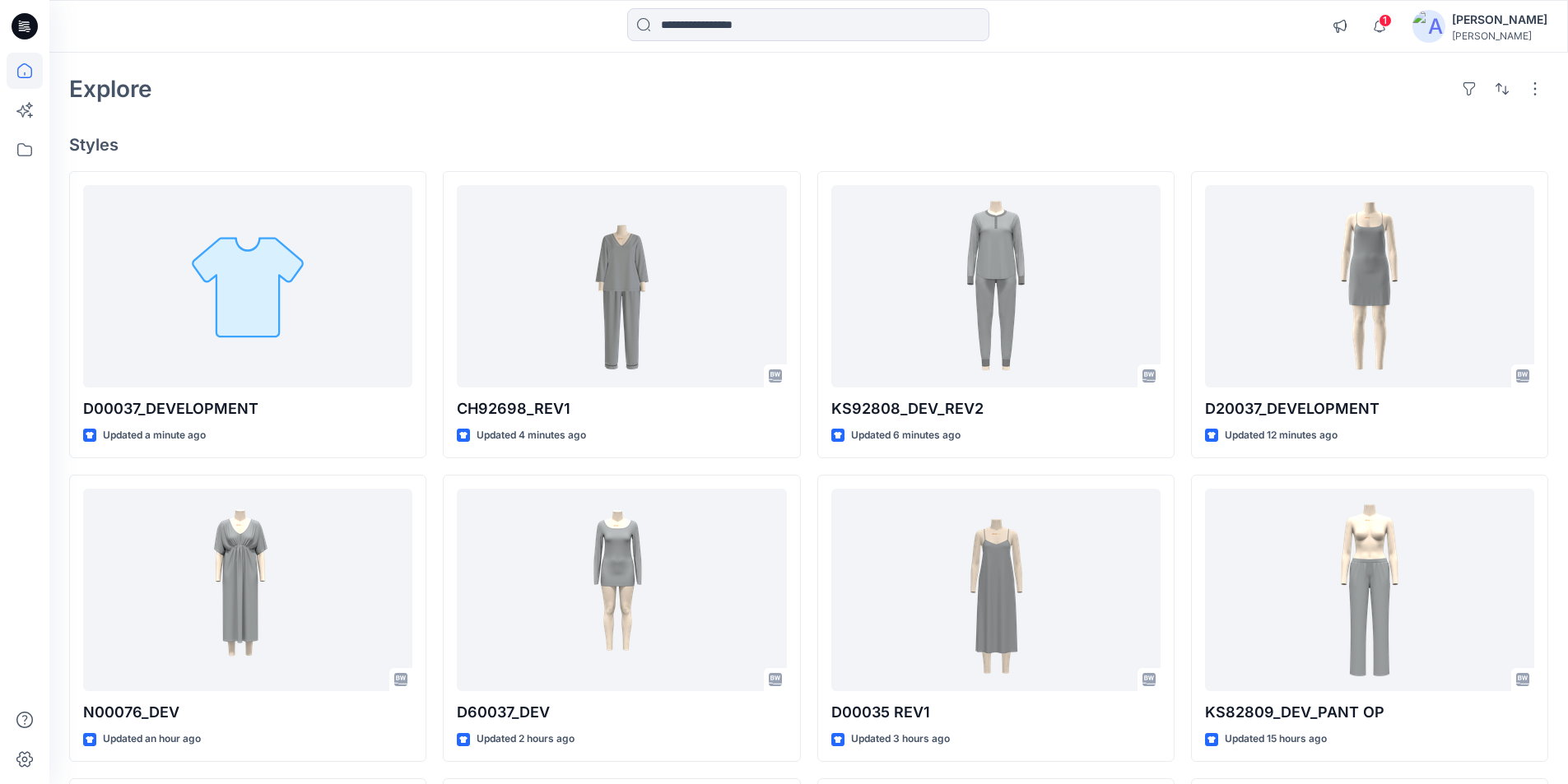
scroll to position [165, 0]
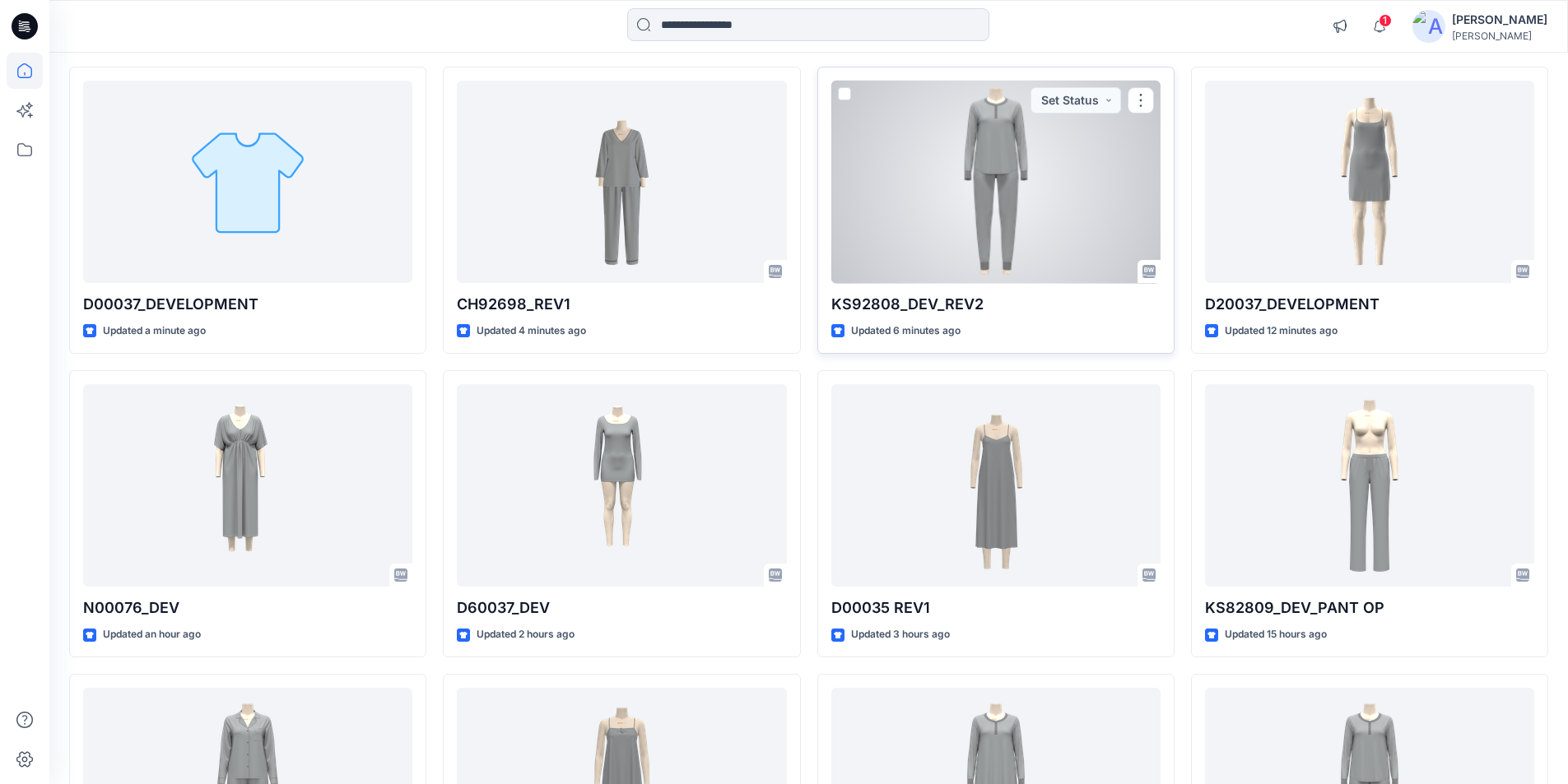
click at [1040, 183] on div at bounding box center [996, 182] width 329 height 203
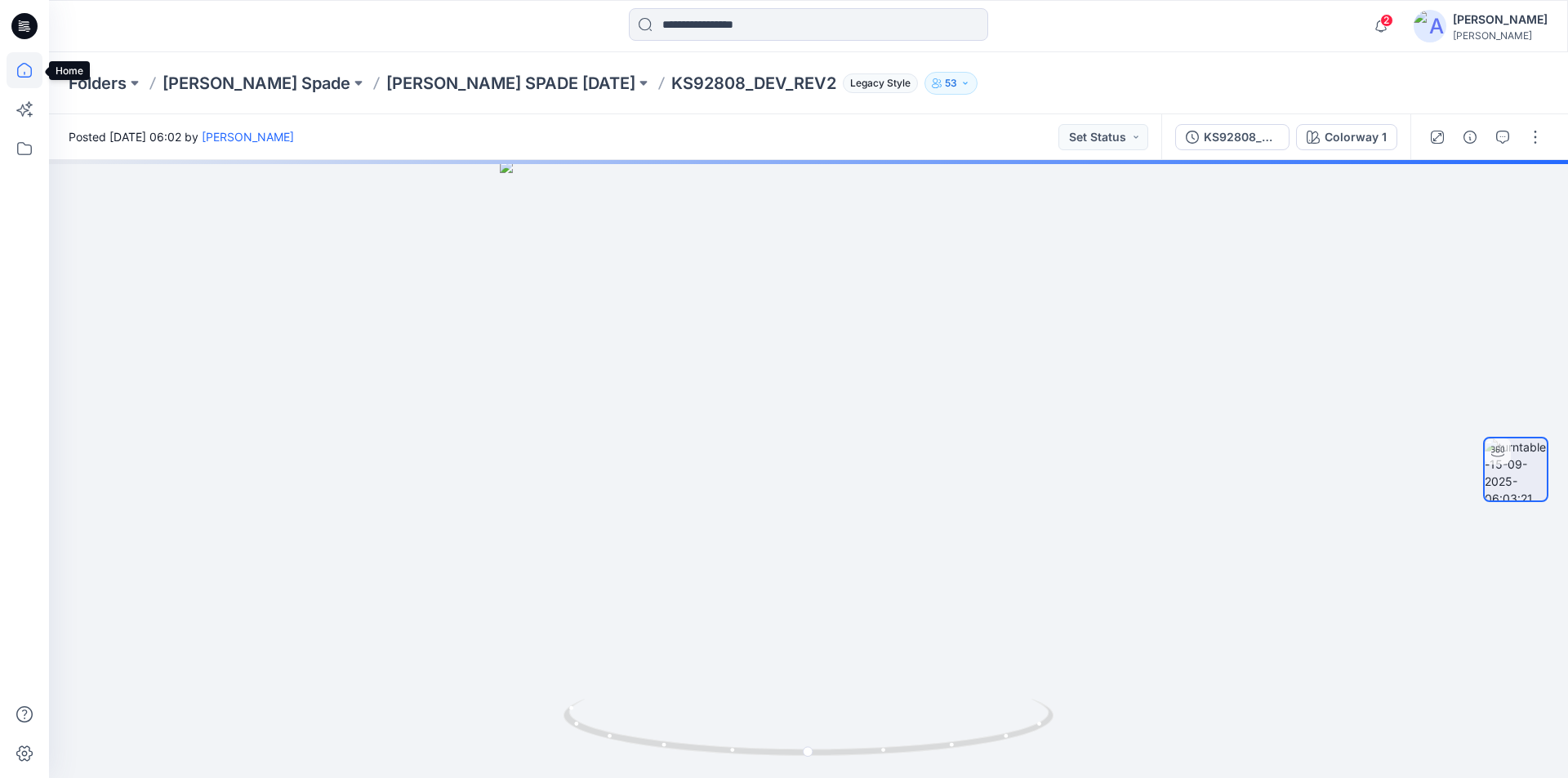
click at [19, 73] on icon at bounding box center [25, 70] width 36 height 36
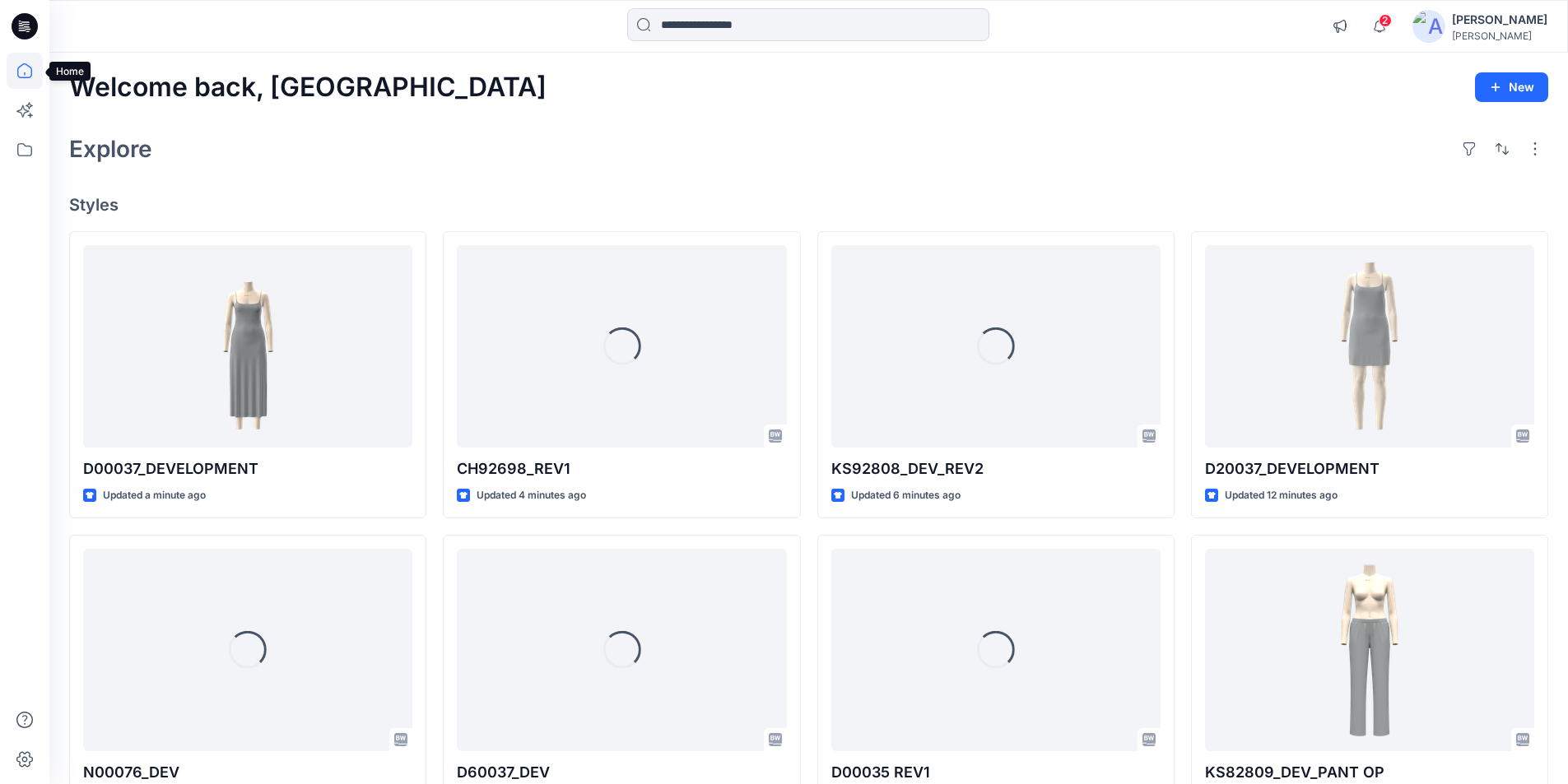
click at [16, 71] on icon at bounding box center [25, 71] width 36 height 36
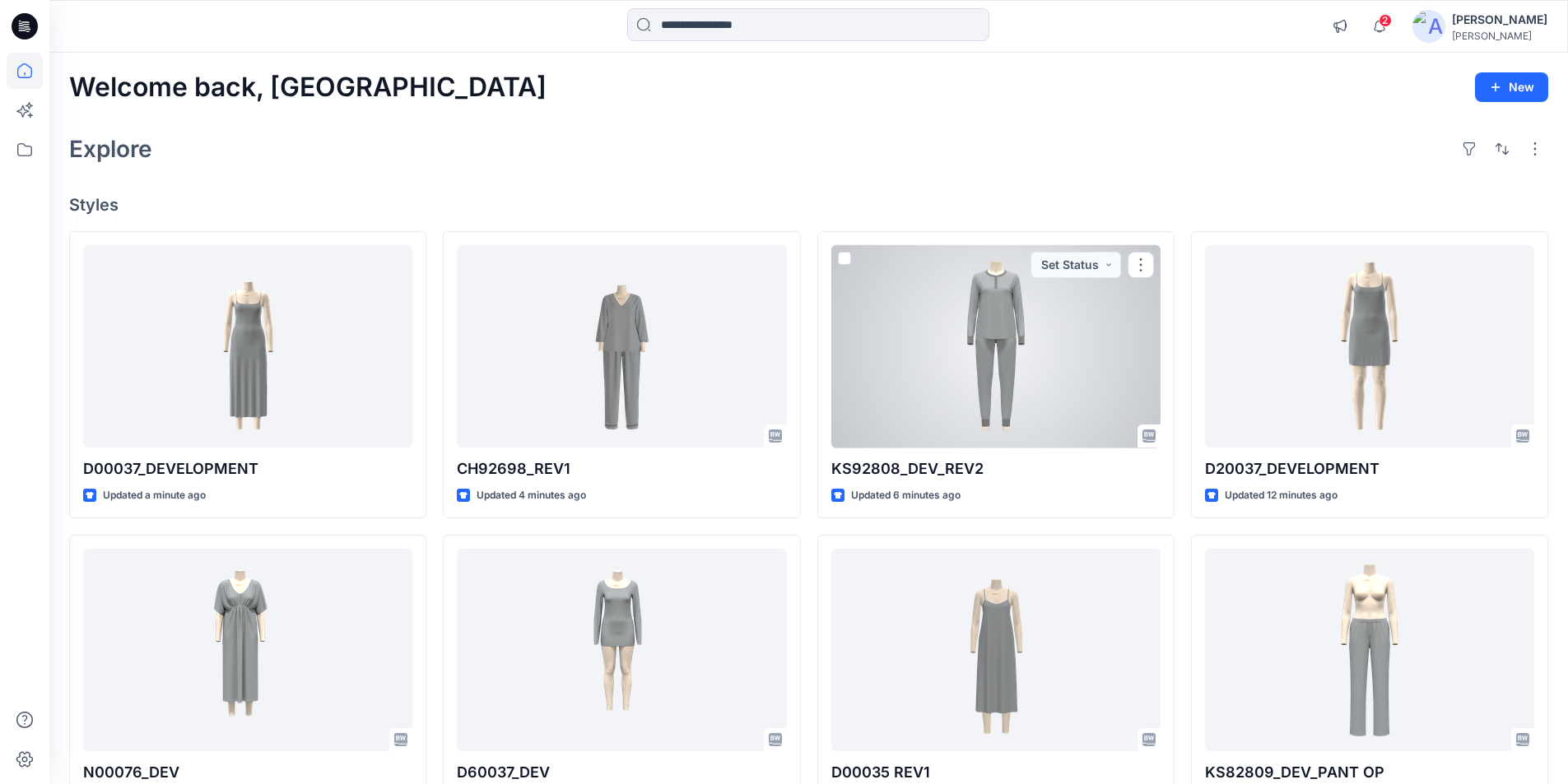
click at [976, 366] on div at bounding box center [996, 346] width 329 height 203
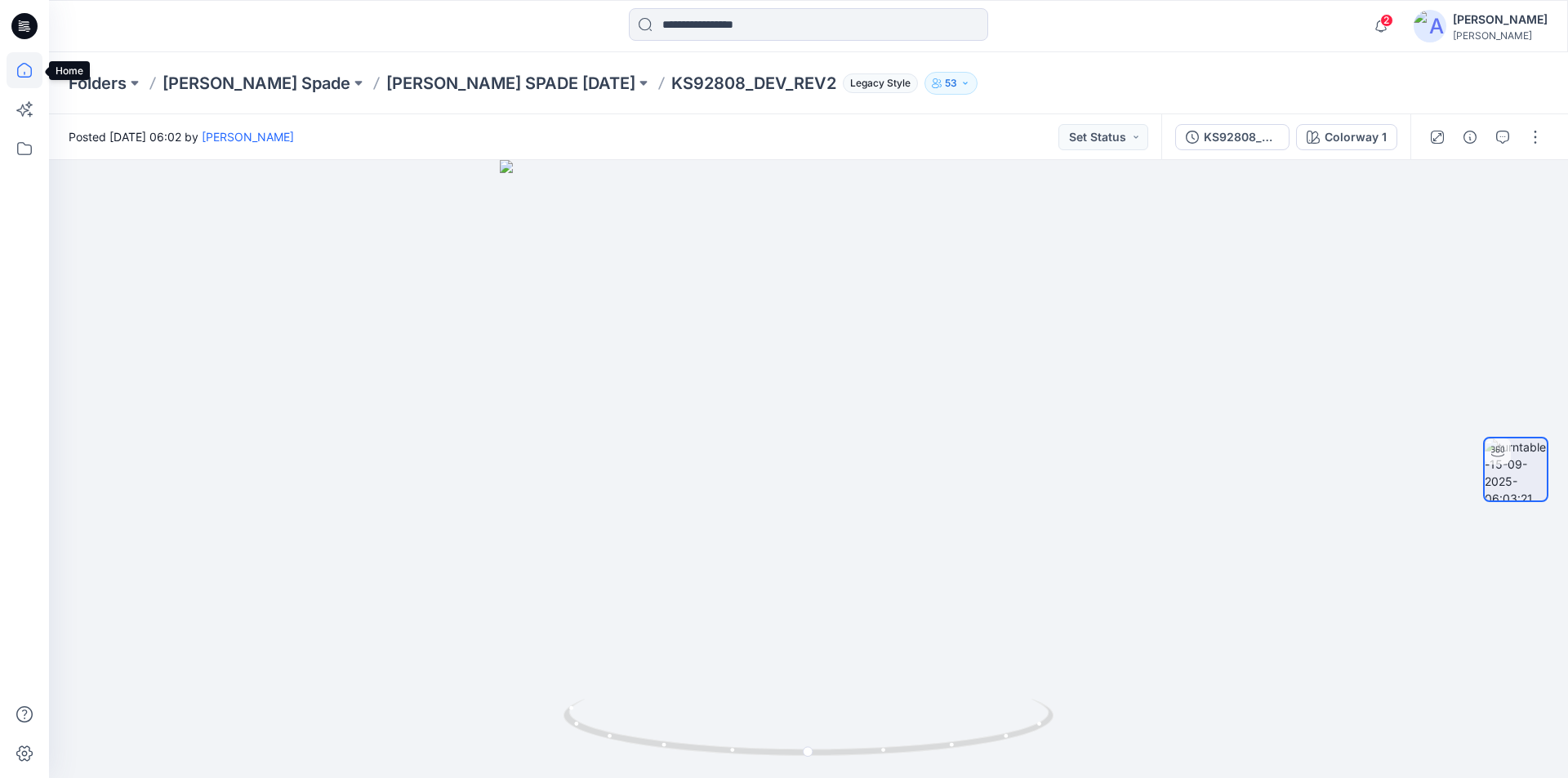
click at [20, 65] on icon at bounding box center [24, 69] width 14 height 14
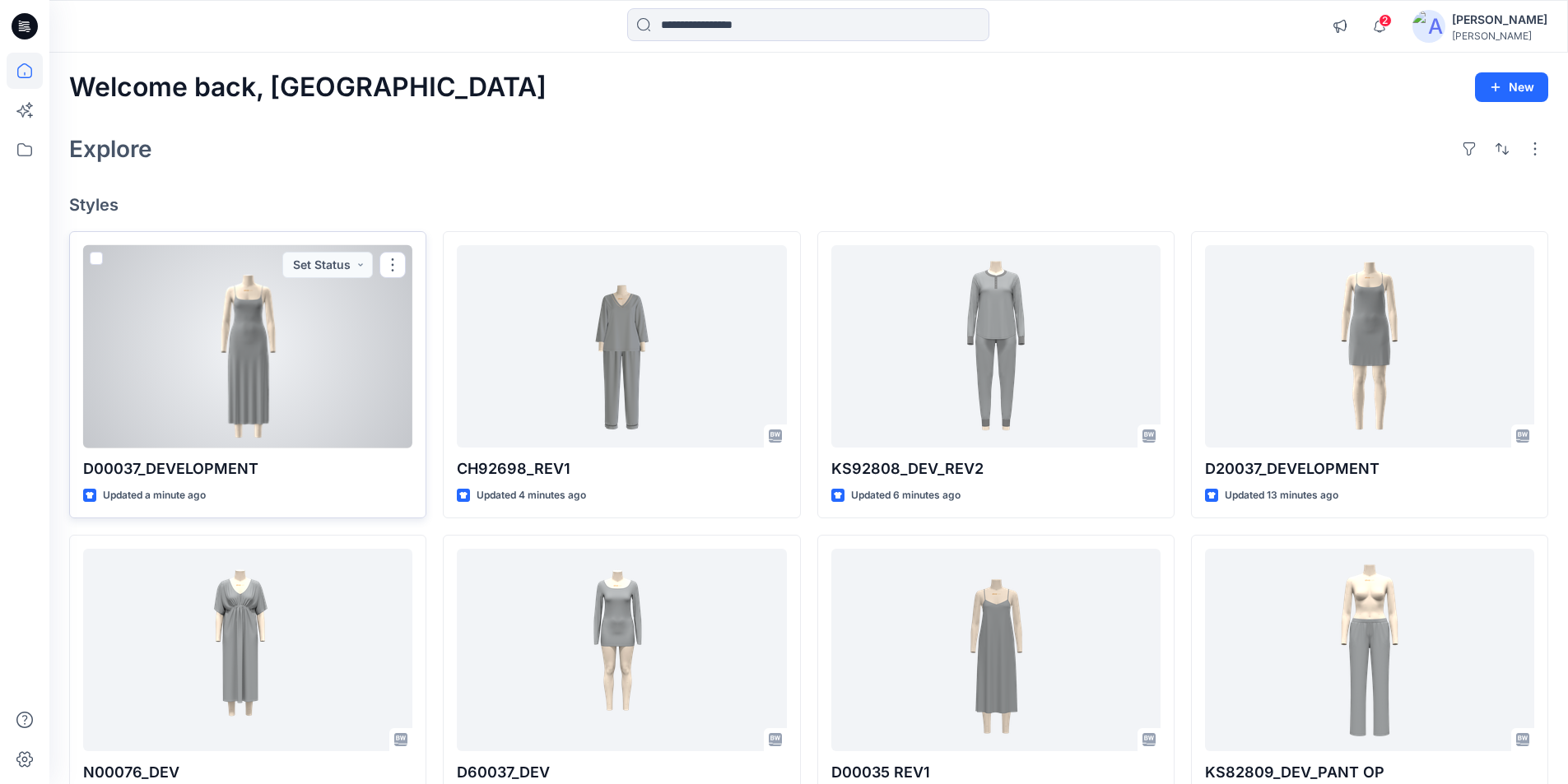
click at [277, 372] on div at bounding box center [248, 346] width 329 height 203
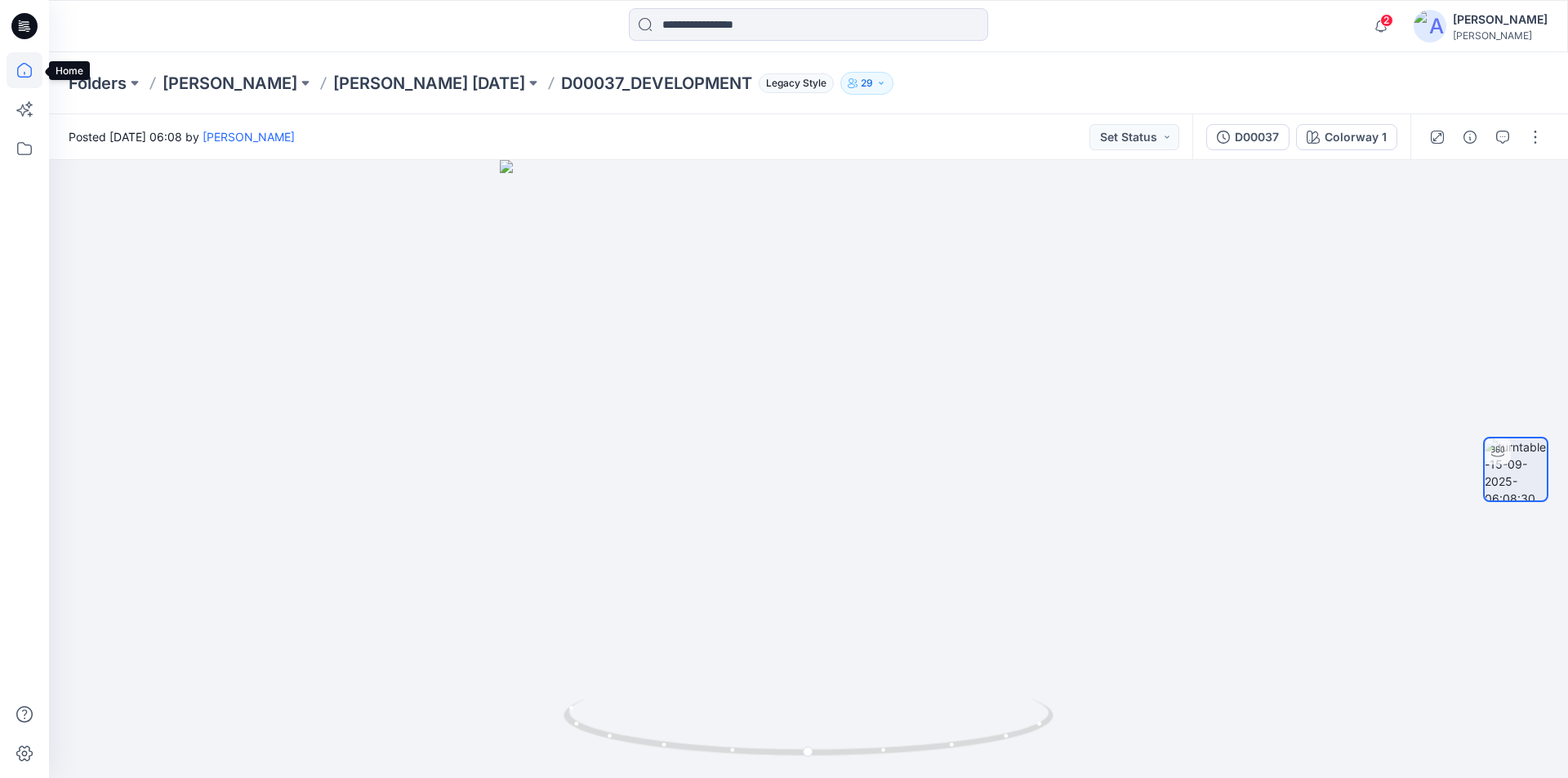
click at [19, 72] on icon at bounding box center [25, 70] width 36 height 36
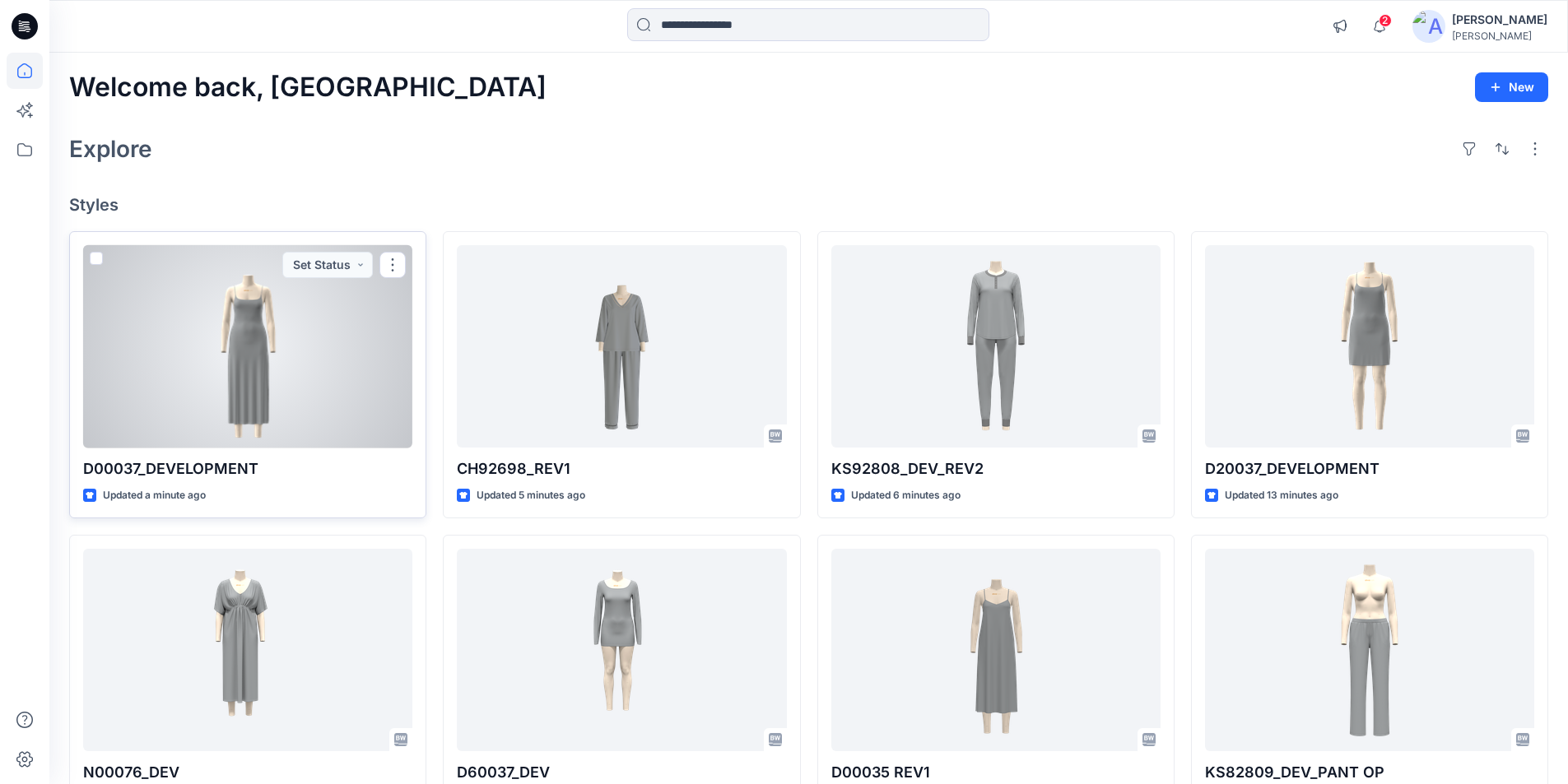
click at [197, 375] on div at bounding box center [248, 346] width 329 height 203
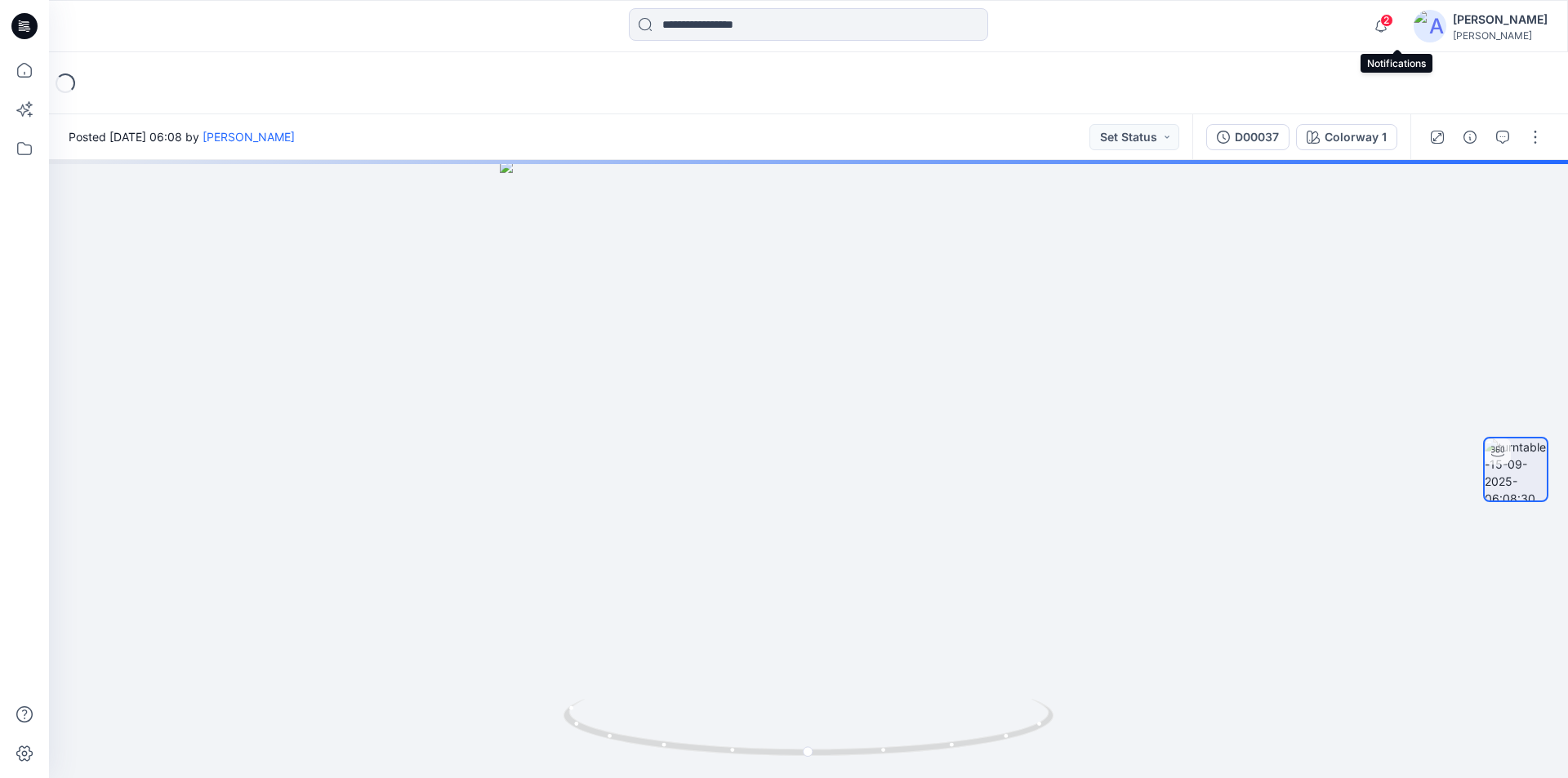
click at [1393, 25] on span "2" at bounding box center [1386, 19] width 13 height 13
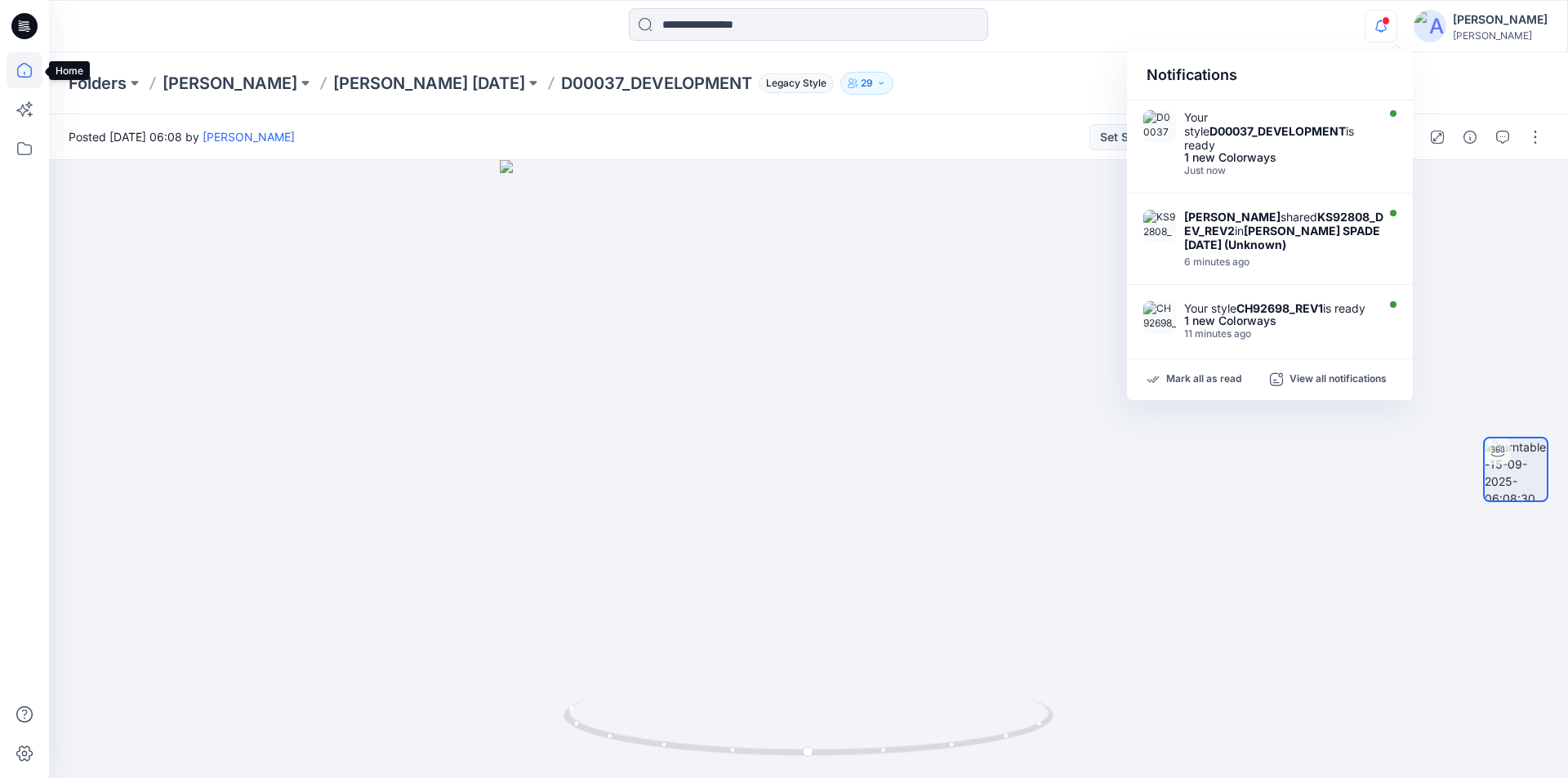
click at [26, 63] on icon at bounding box center [24, 69] width 14 height 14
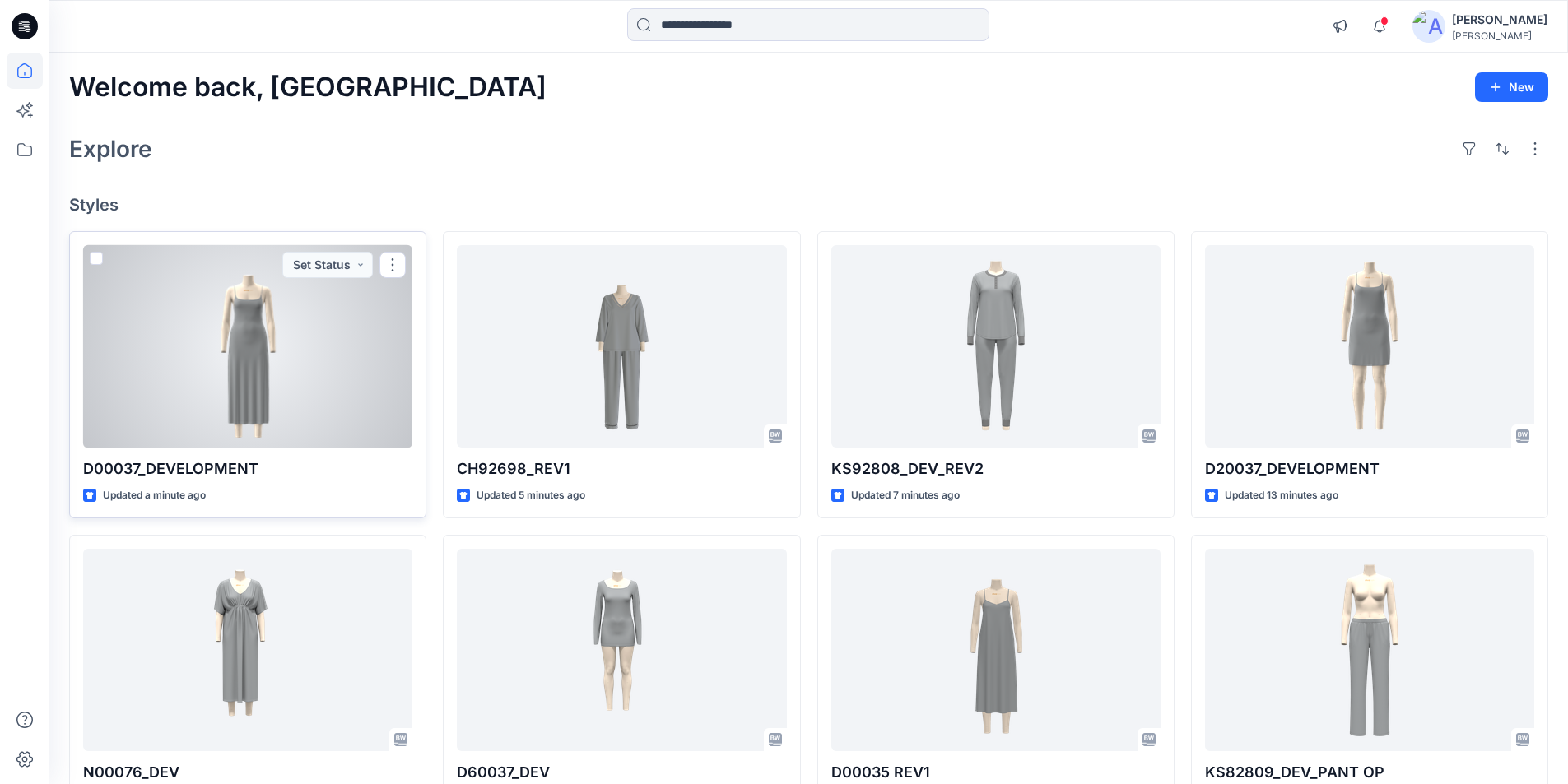
click at [254, 329] on div at bounding box center [248, 346] width 329 height 203
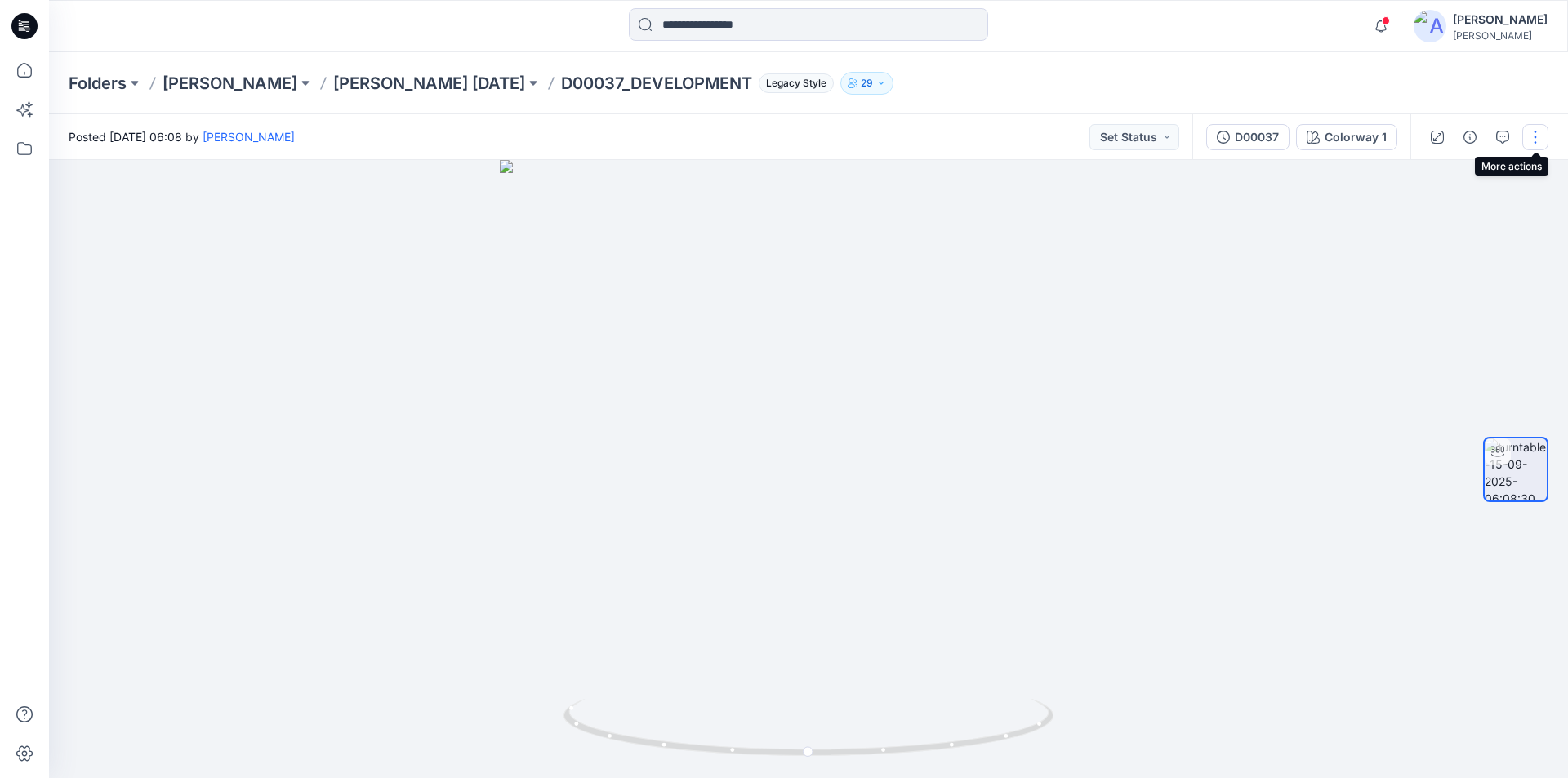
click at [1528, 133] on button "button" at bounding box center [1535, 137] width 26 height 26
click at [1456, 183] on button "Edit" at bounding box center [1466, 175] width 150 height 30
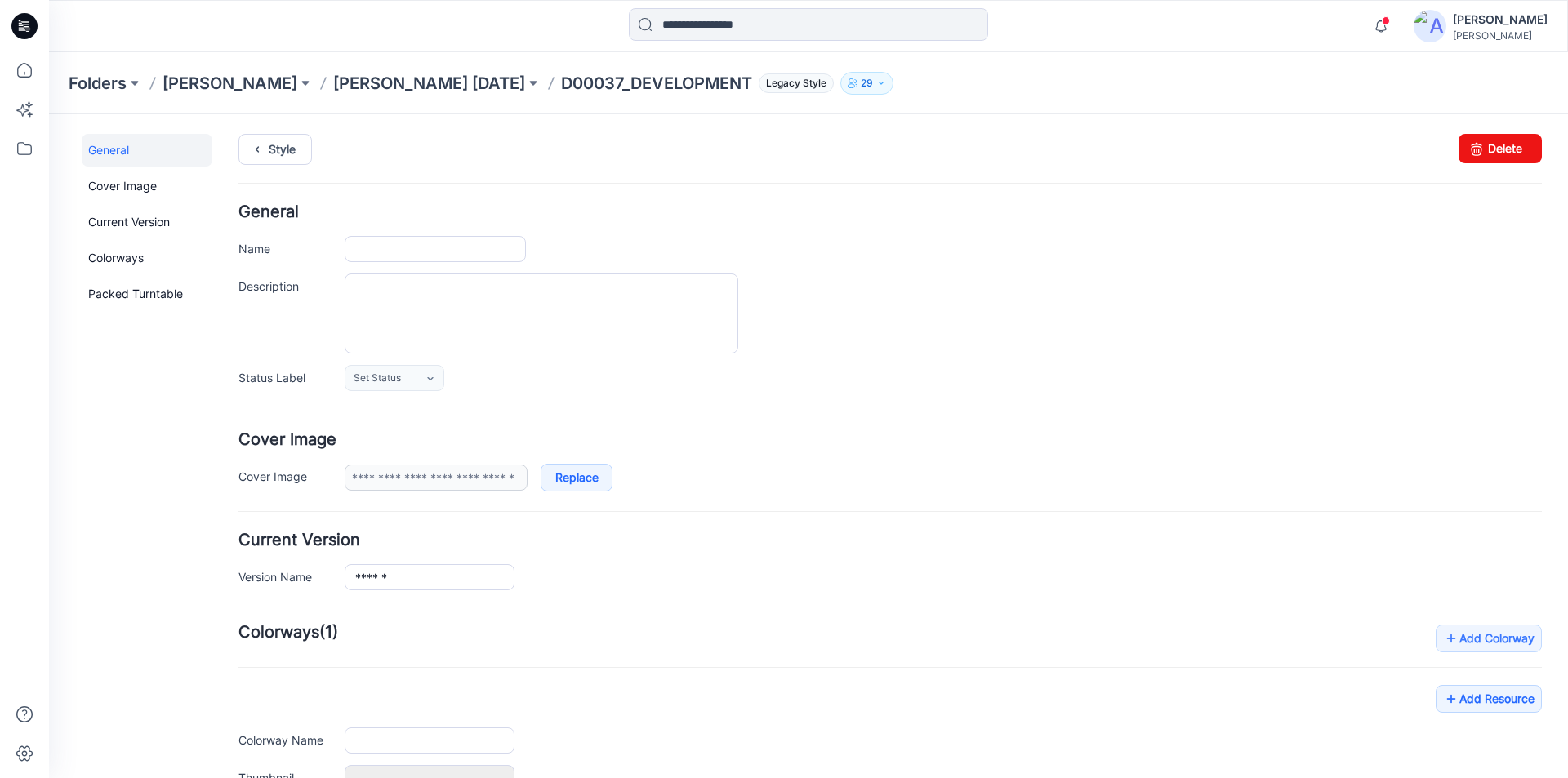
type input "**********"
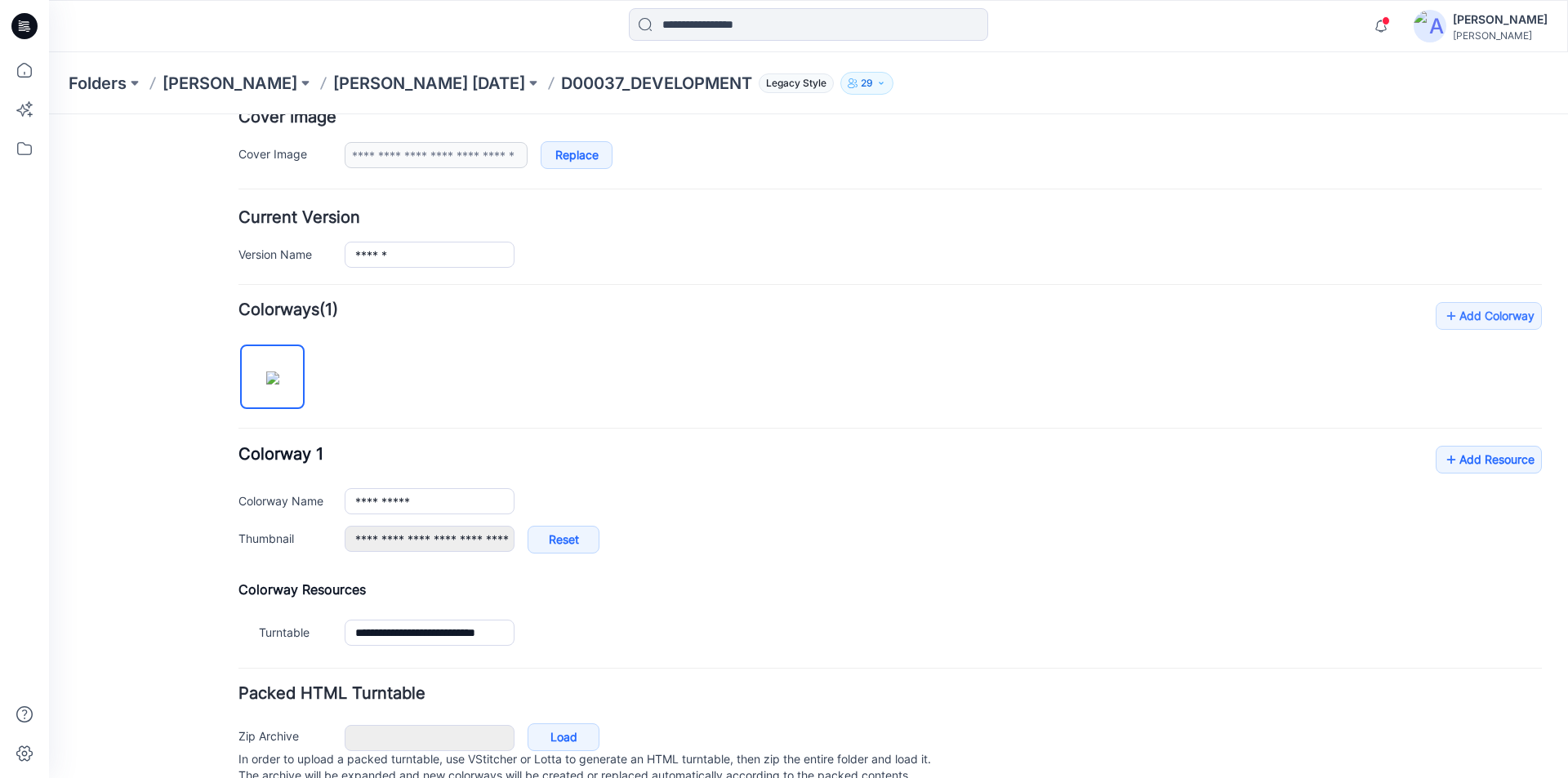
scroll to position [327, 0]
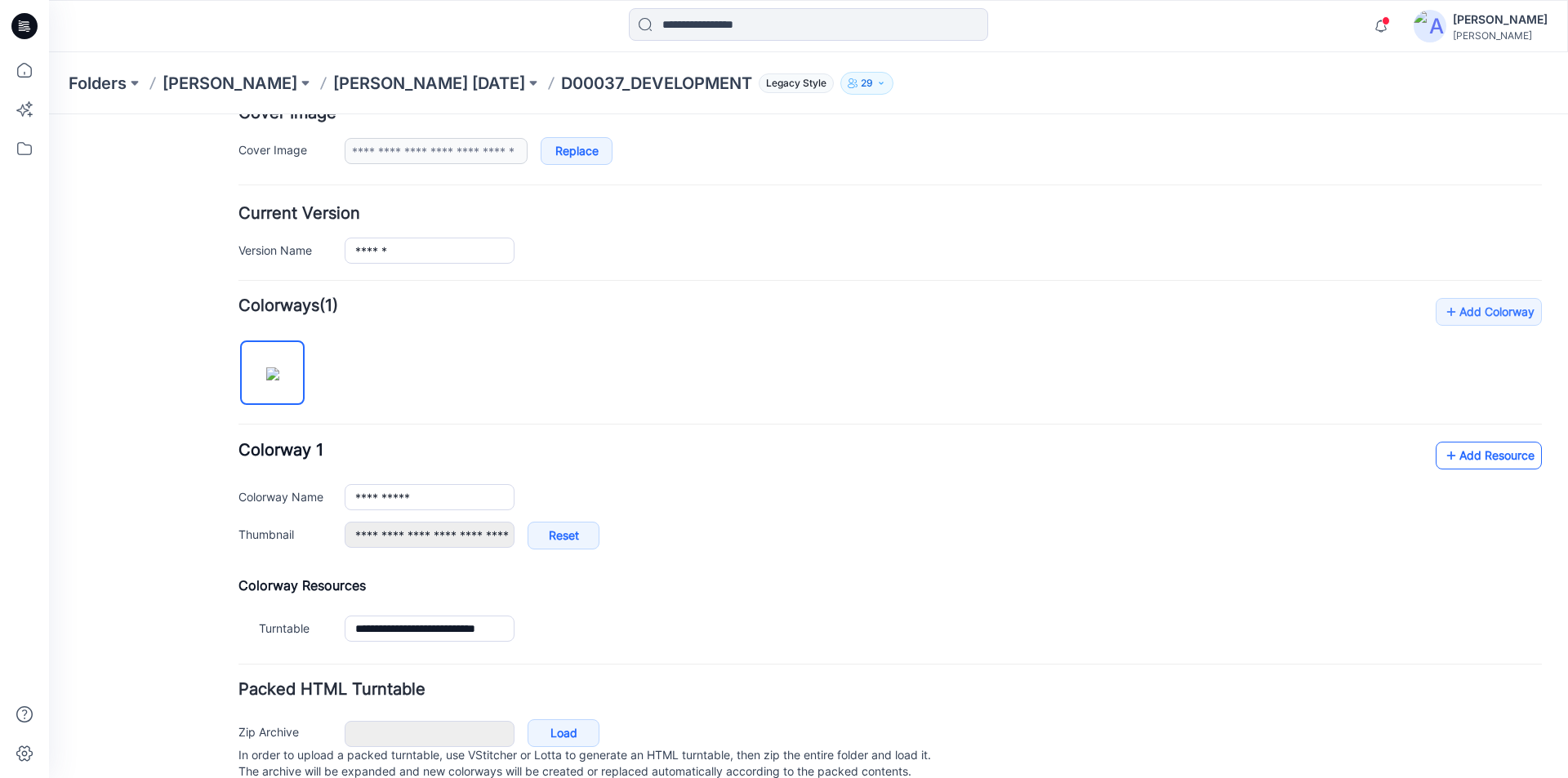
click at [1471, 461] on link "Add Resource" at bounding box center [1488, 455] width 106 height 28
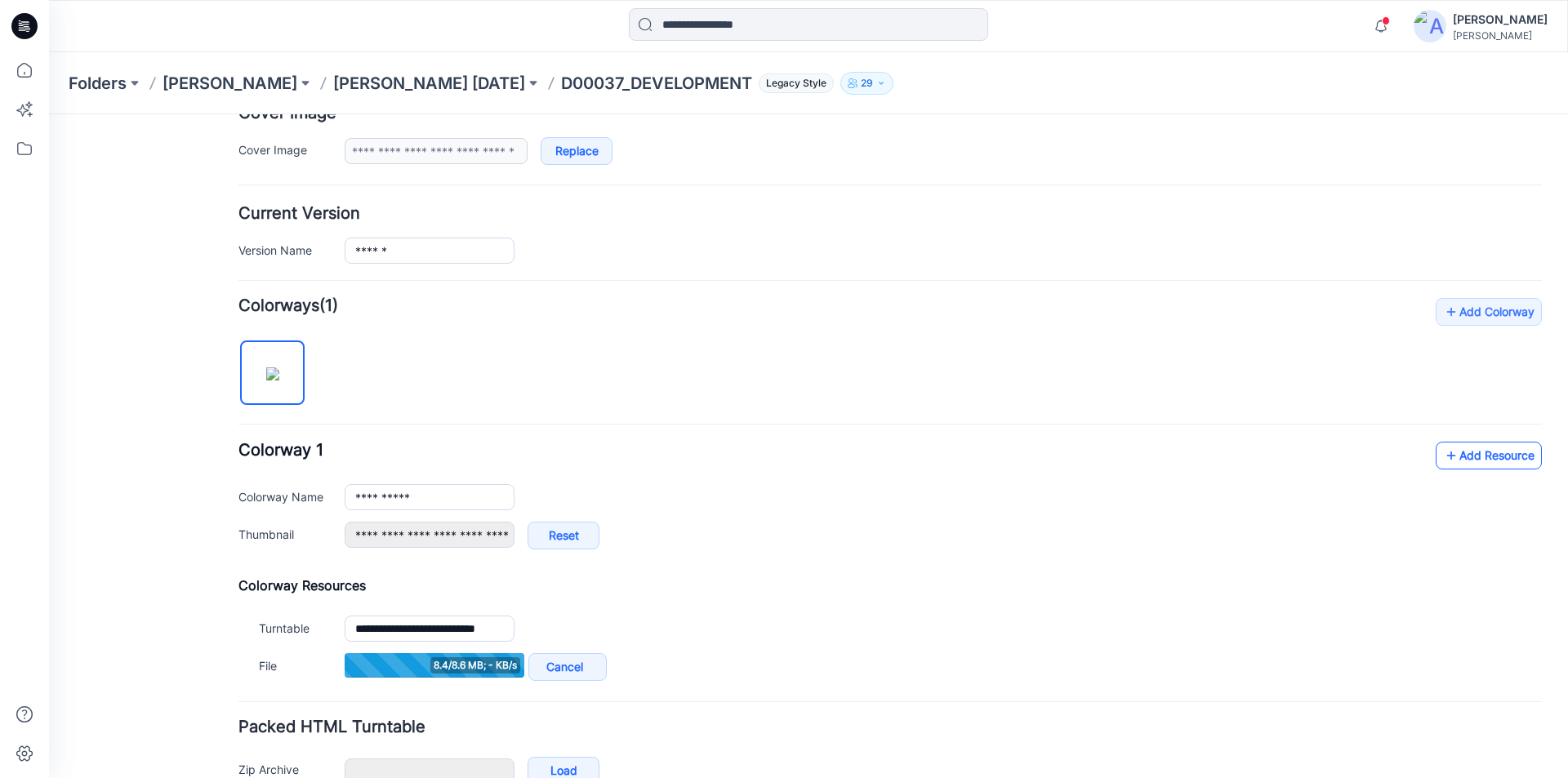
click at [1456, 449] on link "Add Resource" at bounding box center [1488, 455] width 106 height 28
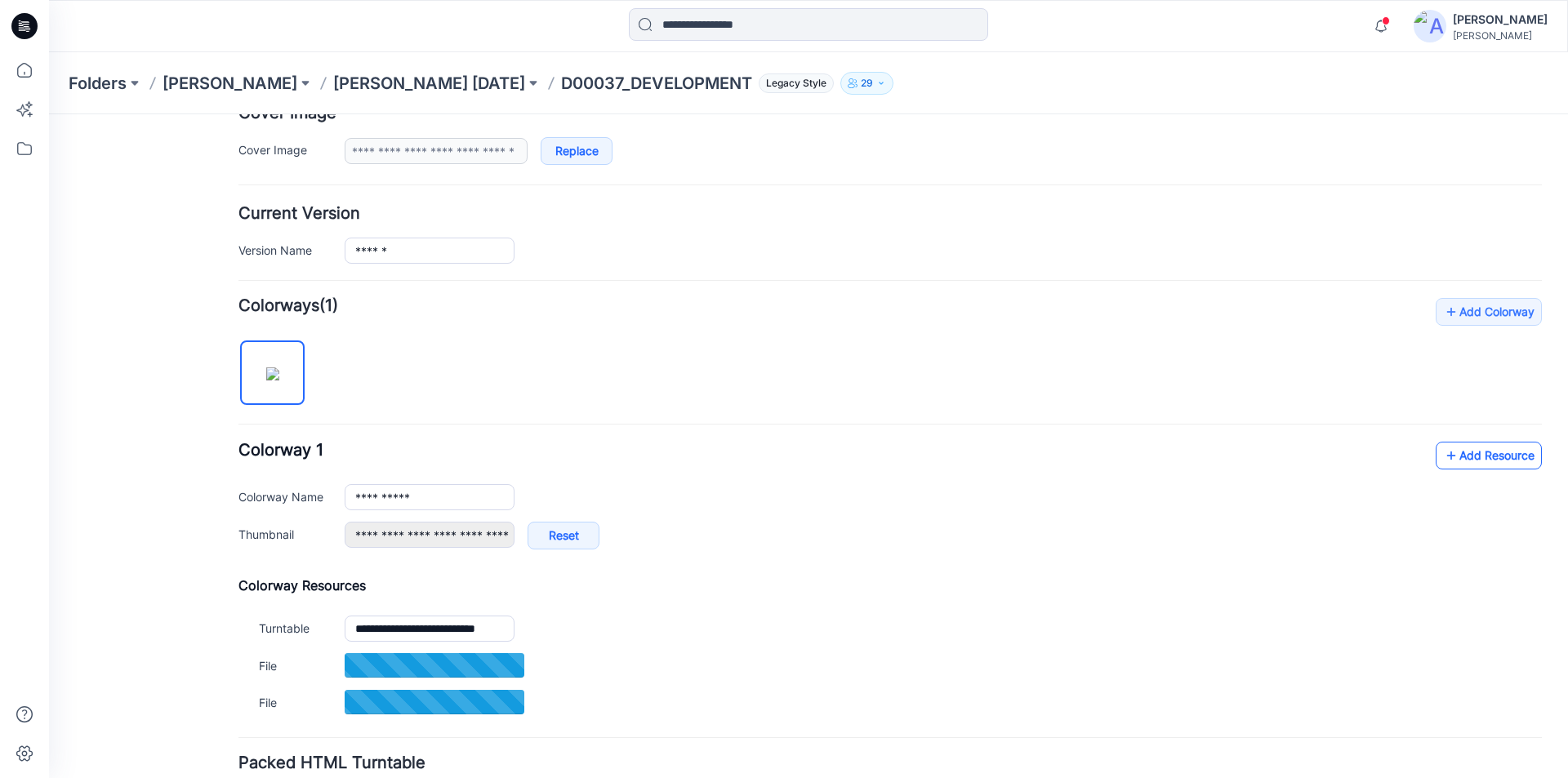
click at [1507, 450] on link "Add Resource" at bounding box center [1488, 455] width 106 height 28
click at [1477, 457] on link "Add Resource" at bounding box center [1488, 455] width 106 height 28
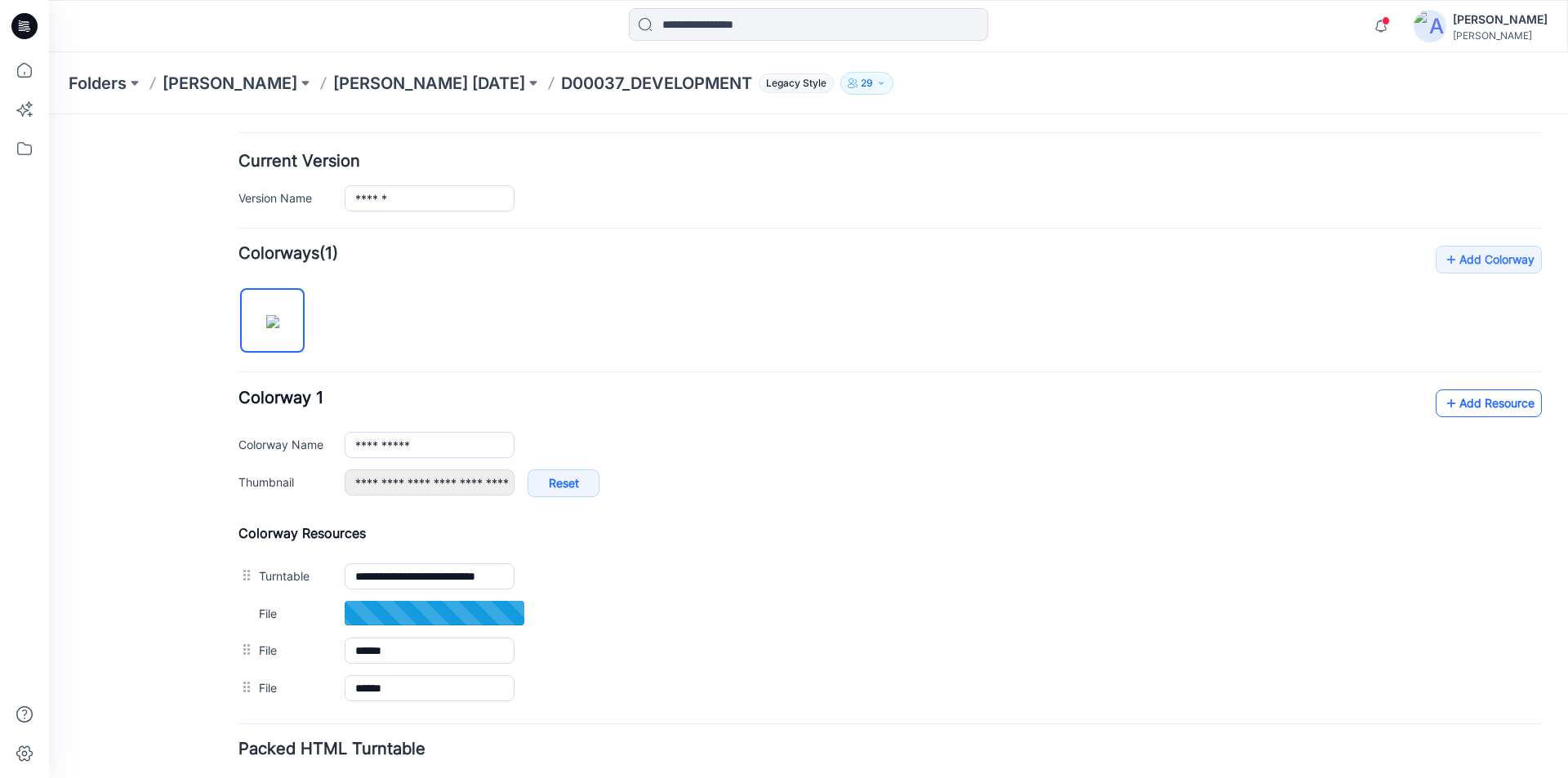
scroll to position [408, 0]
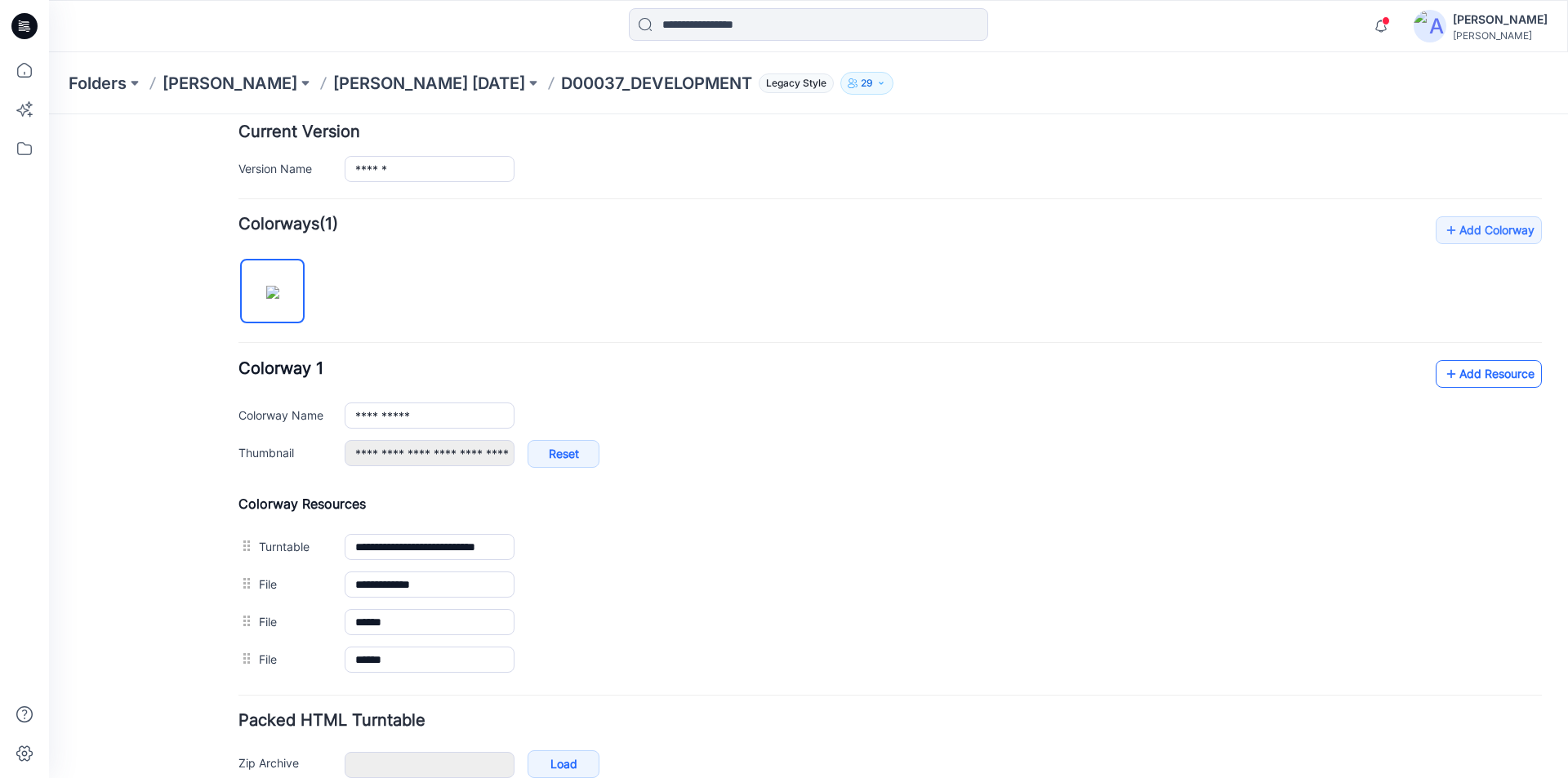
click at [1444, 372] on icon at bounding box center [1451, 373] width 16 height 26
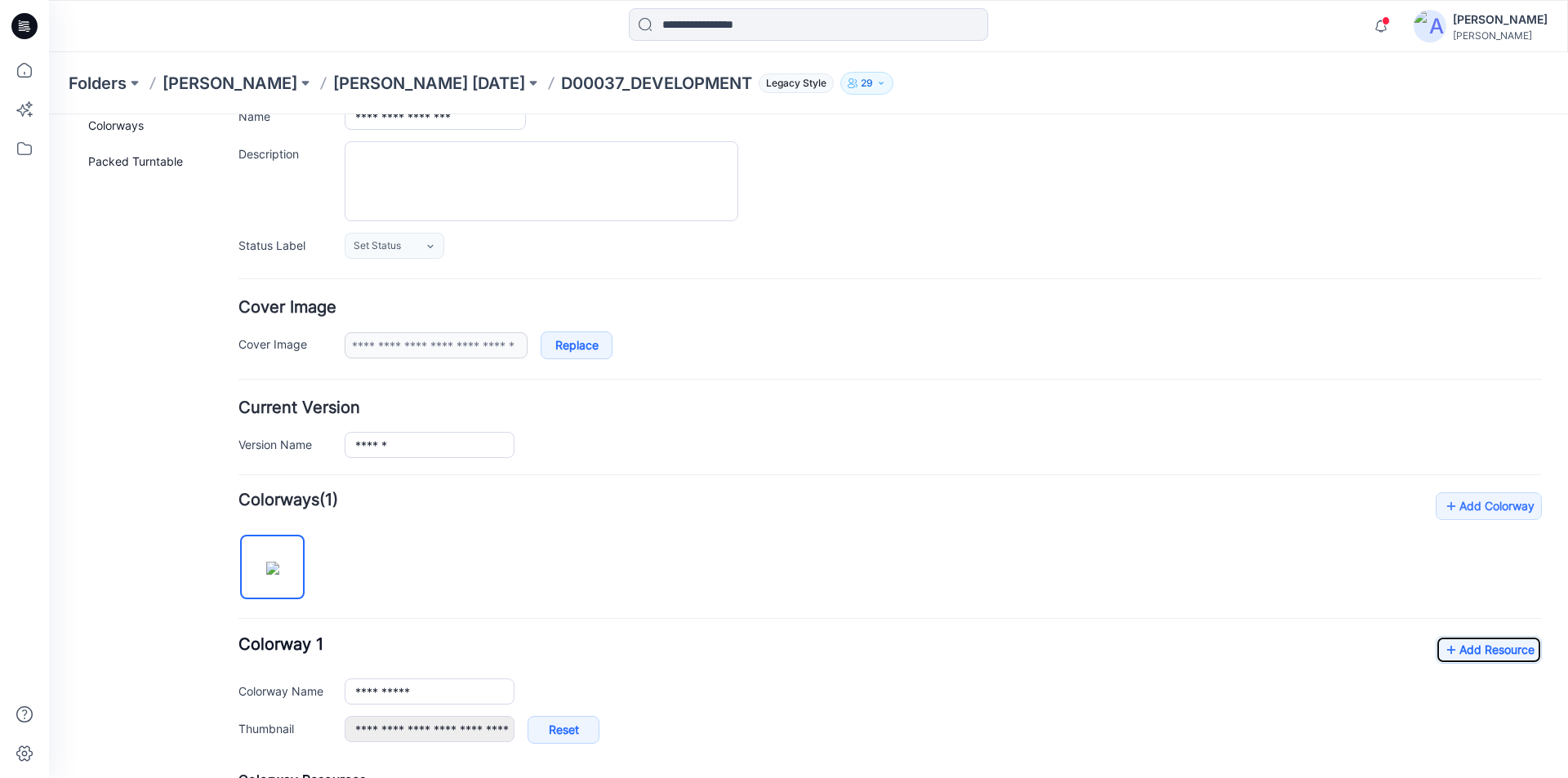
scroll to position [0, 0]
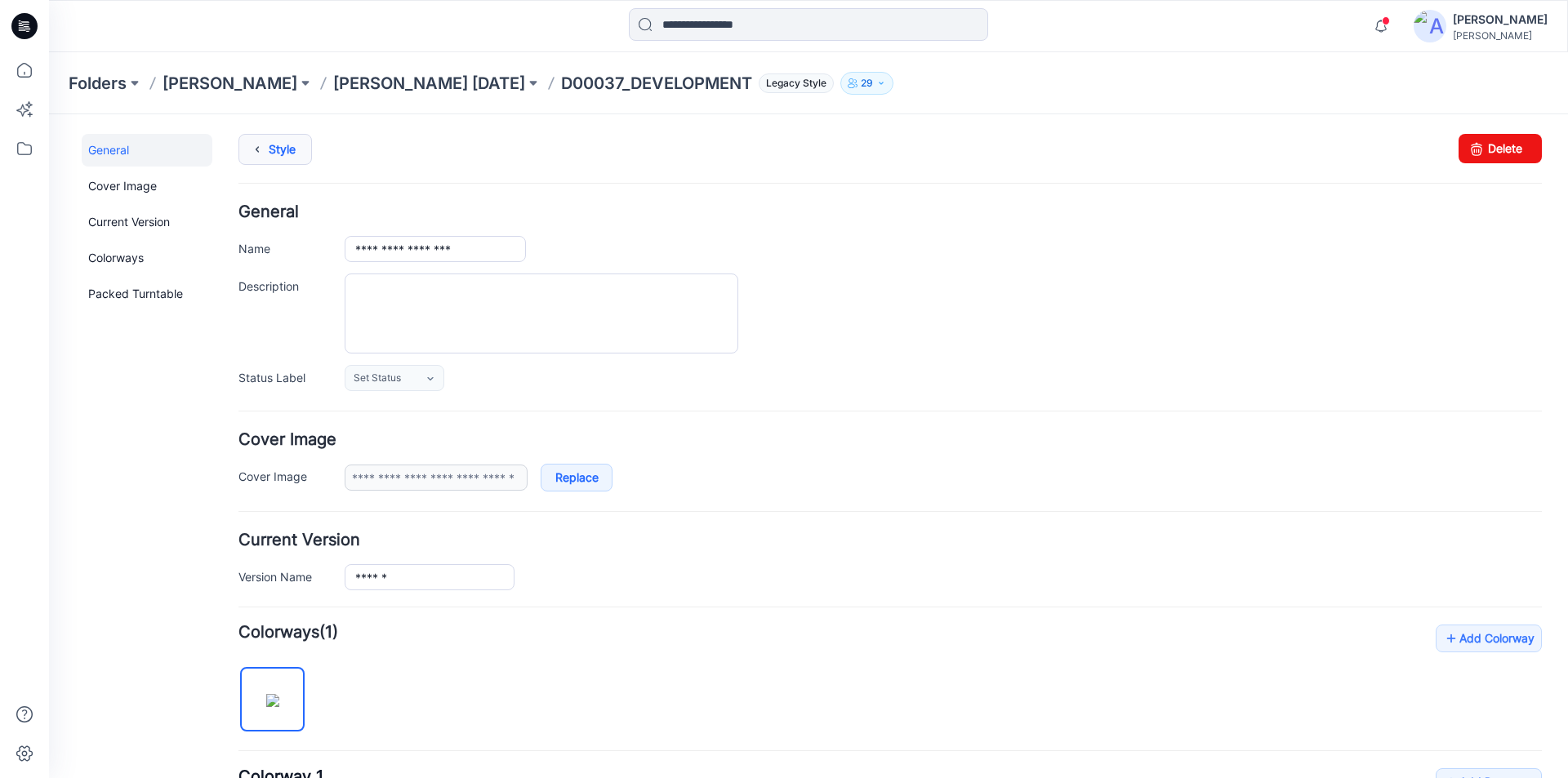
click at [278, 152] on link "Style" at bounding box center [275, 149] width 74 height 31
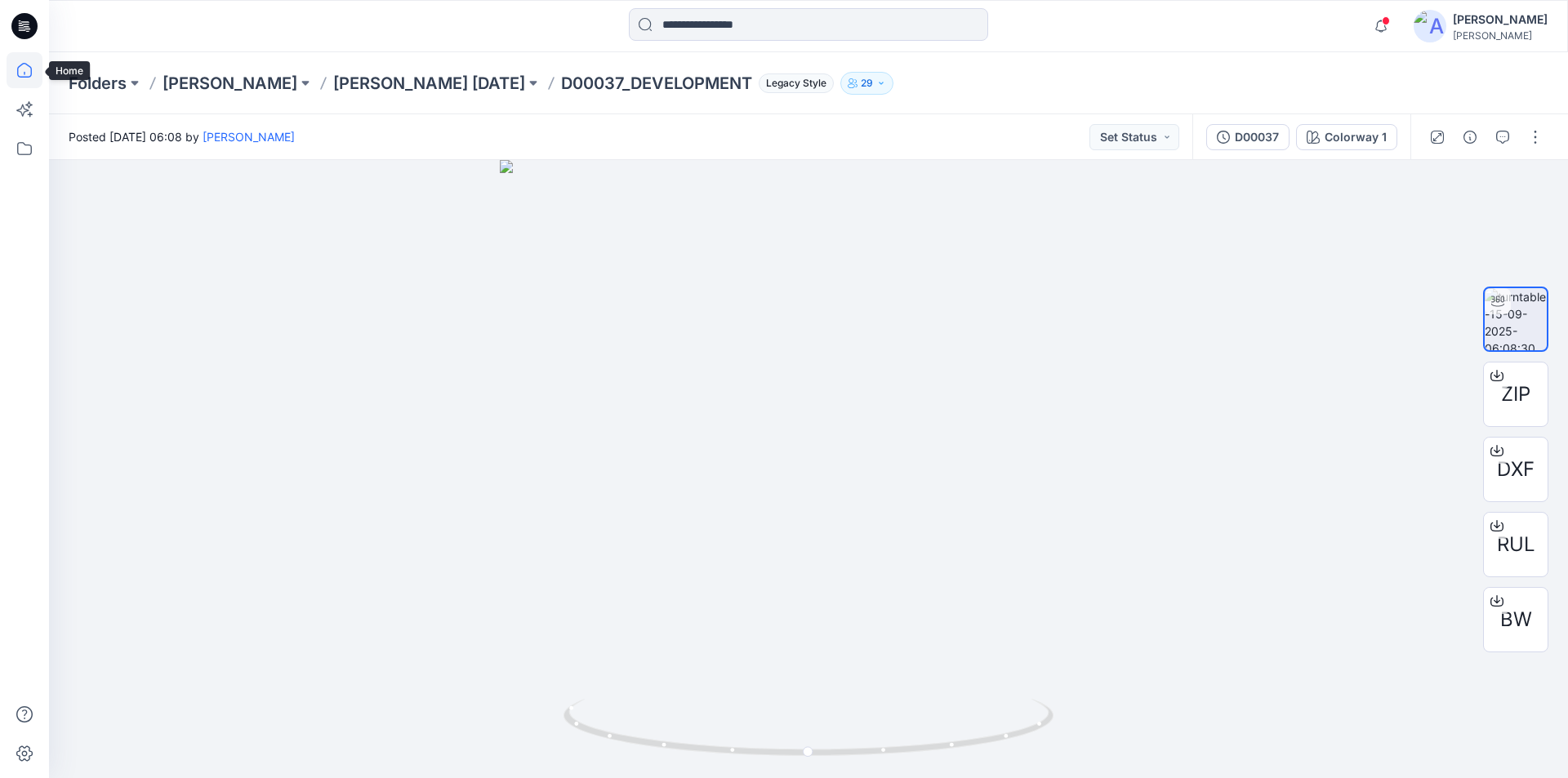
click at [25, 74] on icon at bounding box center [24, 74] width 1 height 3
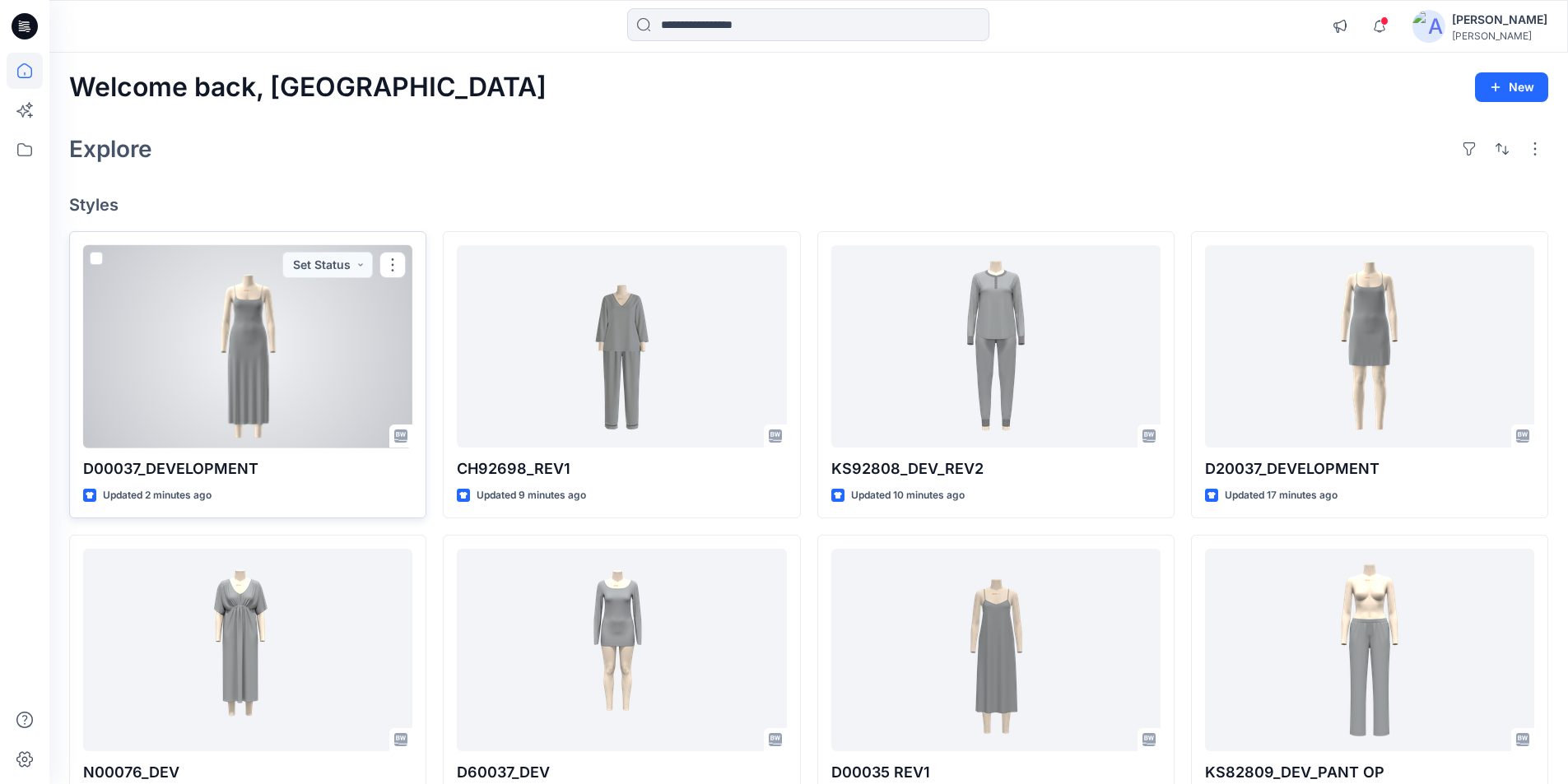
click at [254, 380] on div at bounding box center [248, 346] width 329 height 203
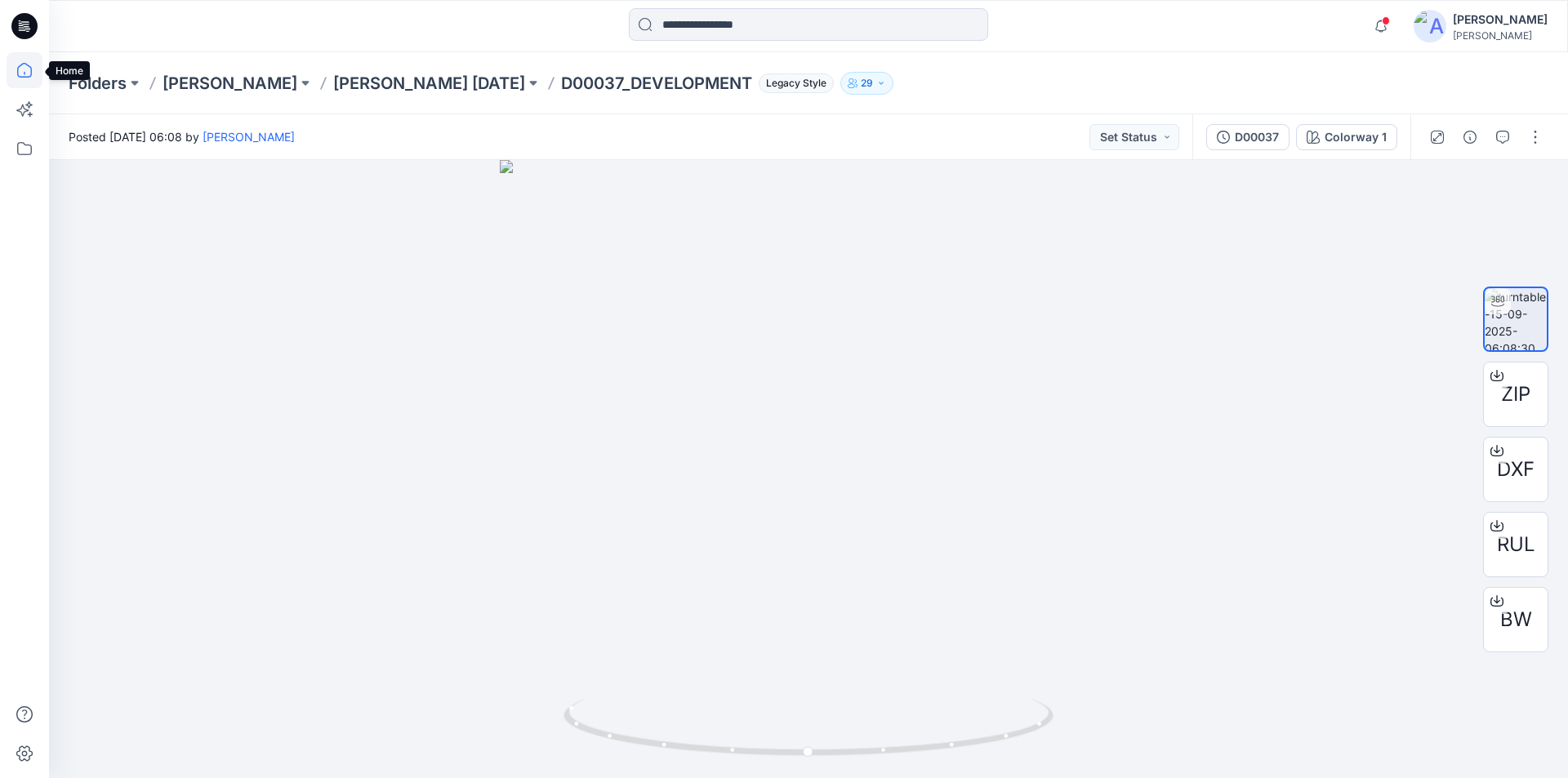
click at [22, 75] on icon at bounding box center [25, 70] width 36 height 36
